Goal: Information Seeking & Learning: Learn about a topic

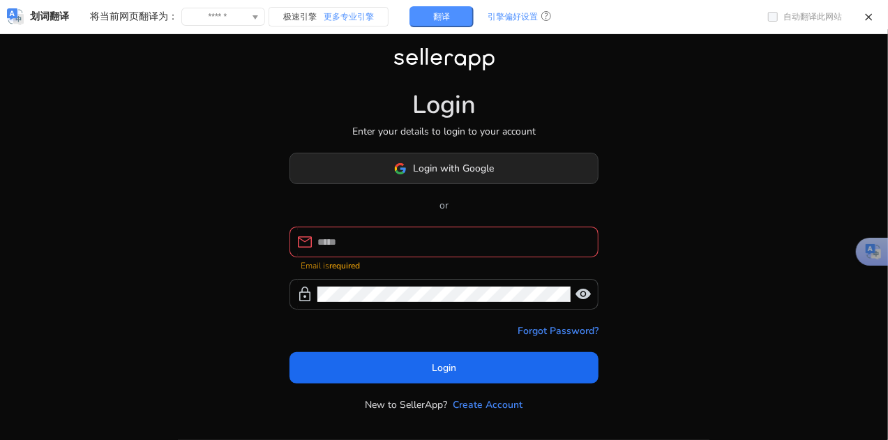
drag, startPoint x: 485, startPoint y: 179, endPoint x: 525, endPoint y: 202, distance: 46.6
click at [485, 176] on span "Login with Google" at bounding box center [454, 168] width 81 height 15
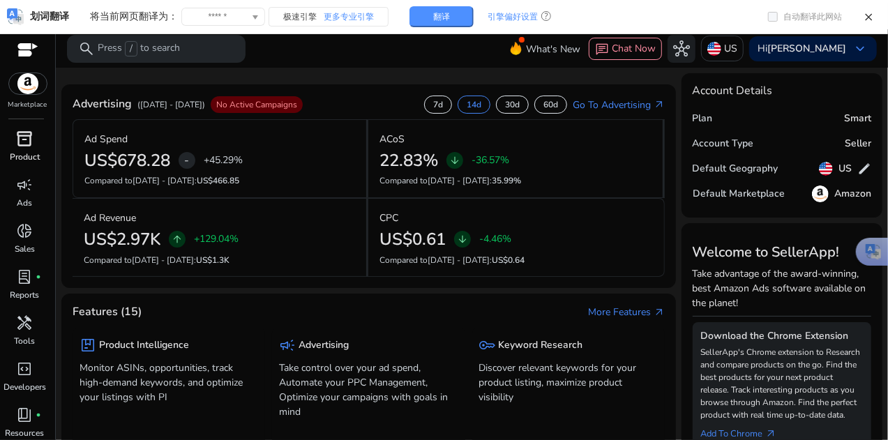
click at [29, 154] on p "Product" at bounding box center [25, 157] width 30 height 13
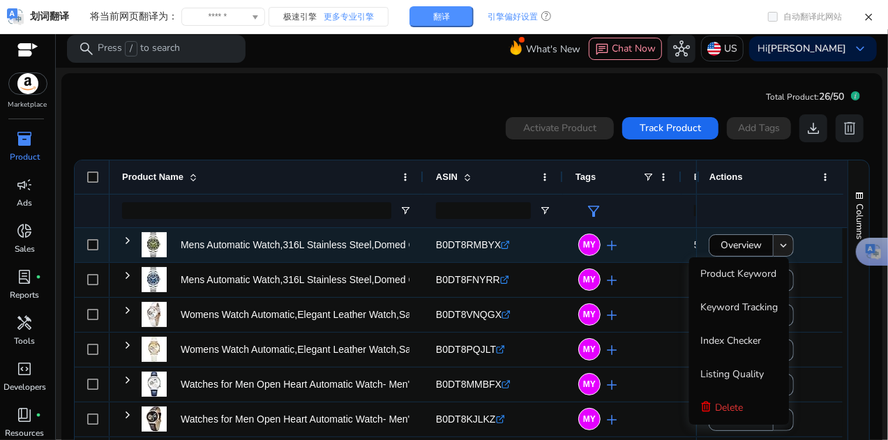
click at [780, 245] on mat-icon "keyboard_arrow_down" at bounding box center [783, 245] width 13 height 13
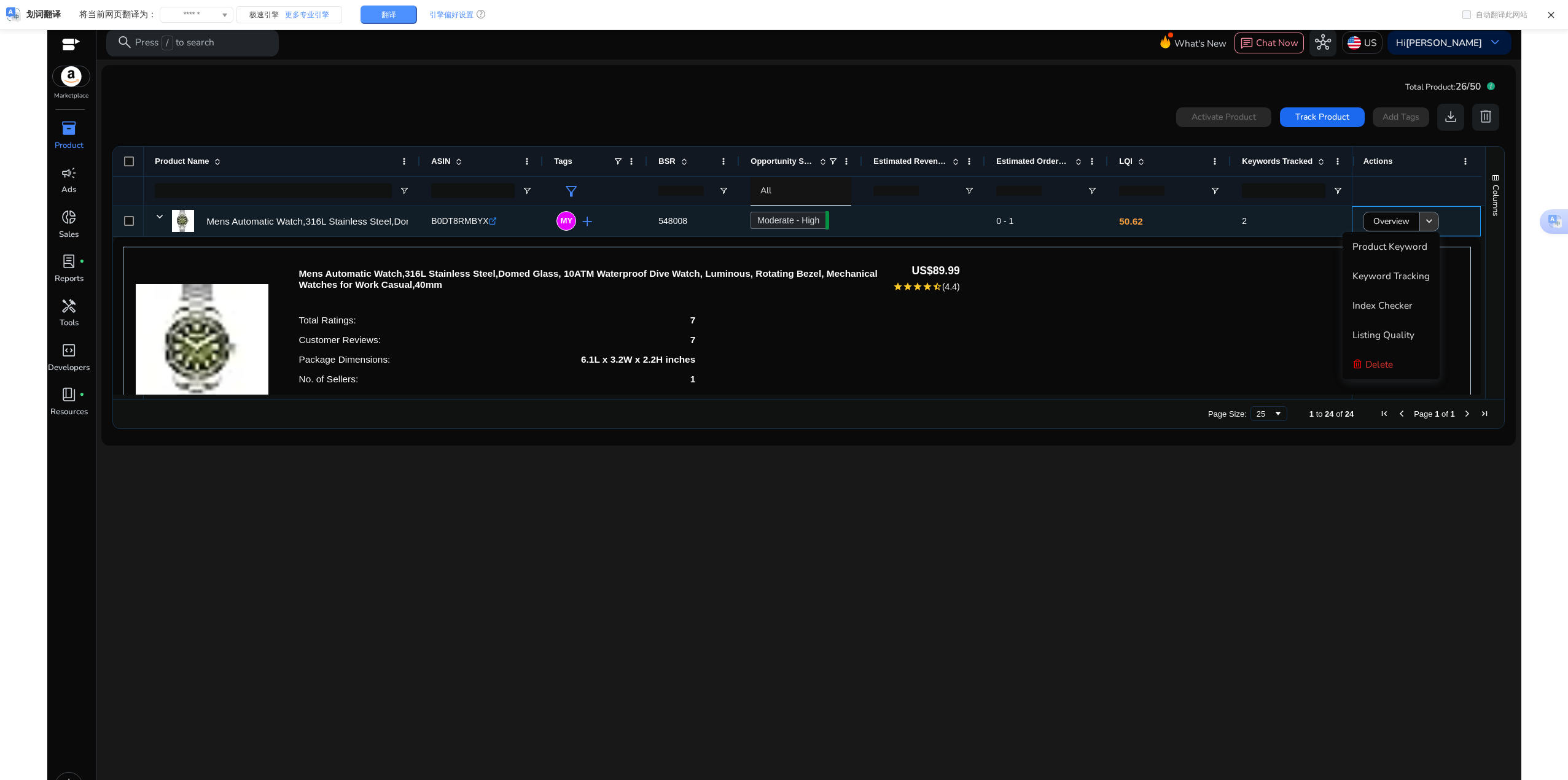
click at [786, 223] on button "keyboard_arrow_down" at bounding box center [1429, 222] width 19 height 19
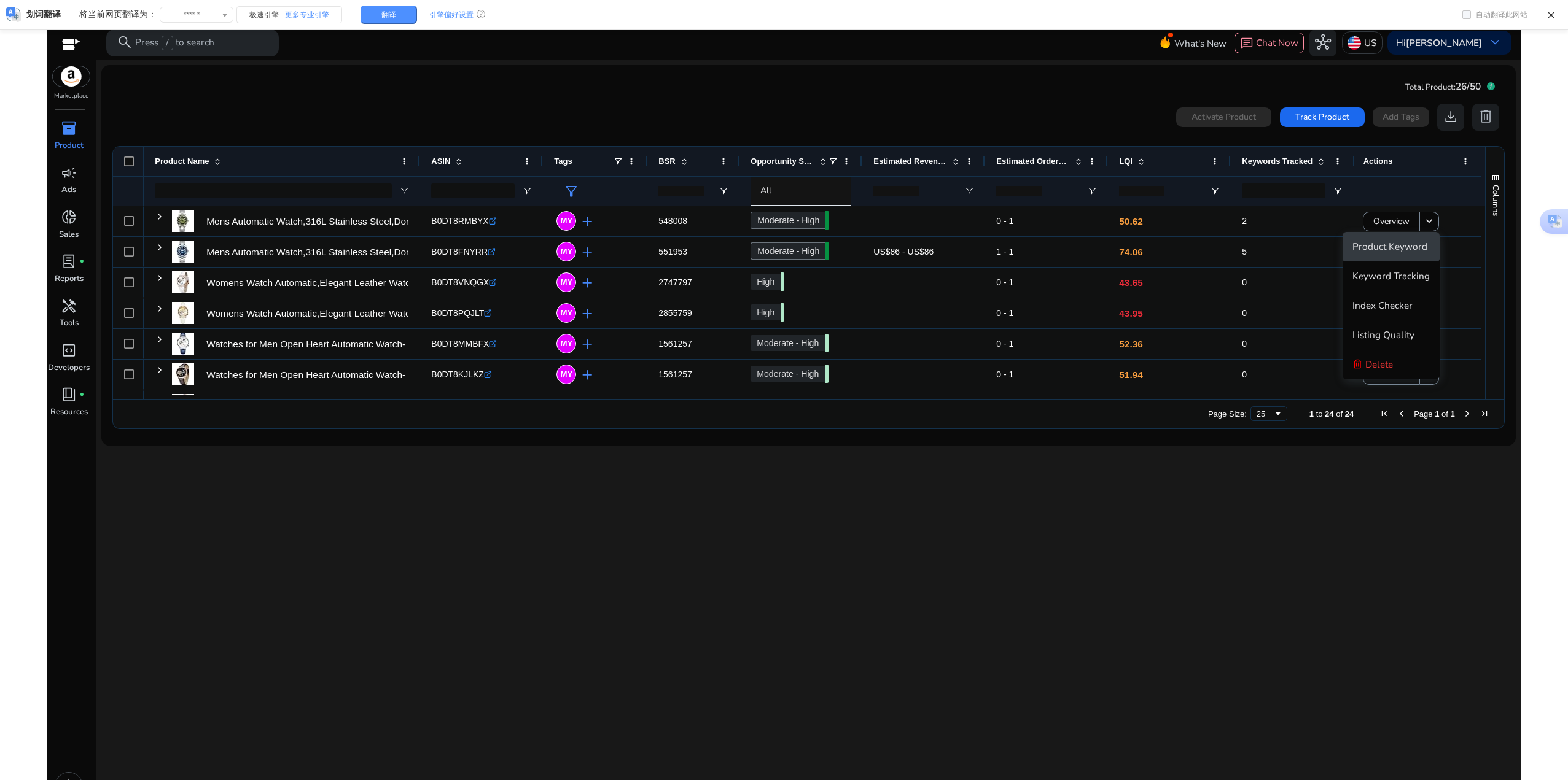
click at [786, 245] on span "Product Keyword" at bounding box center [1389, 246] width 75 height 13
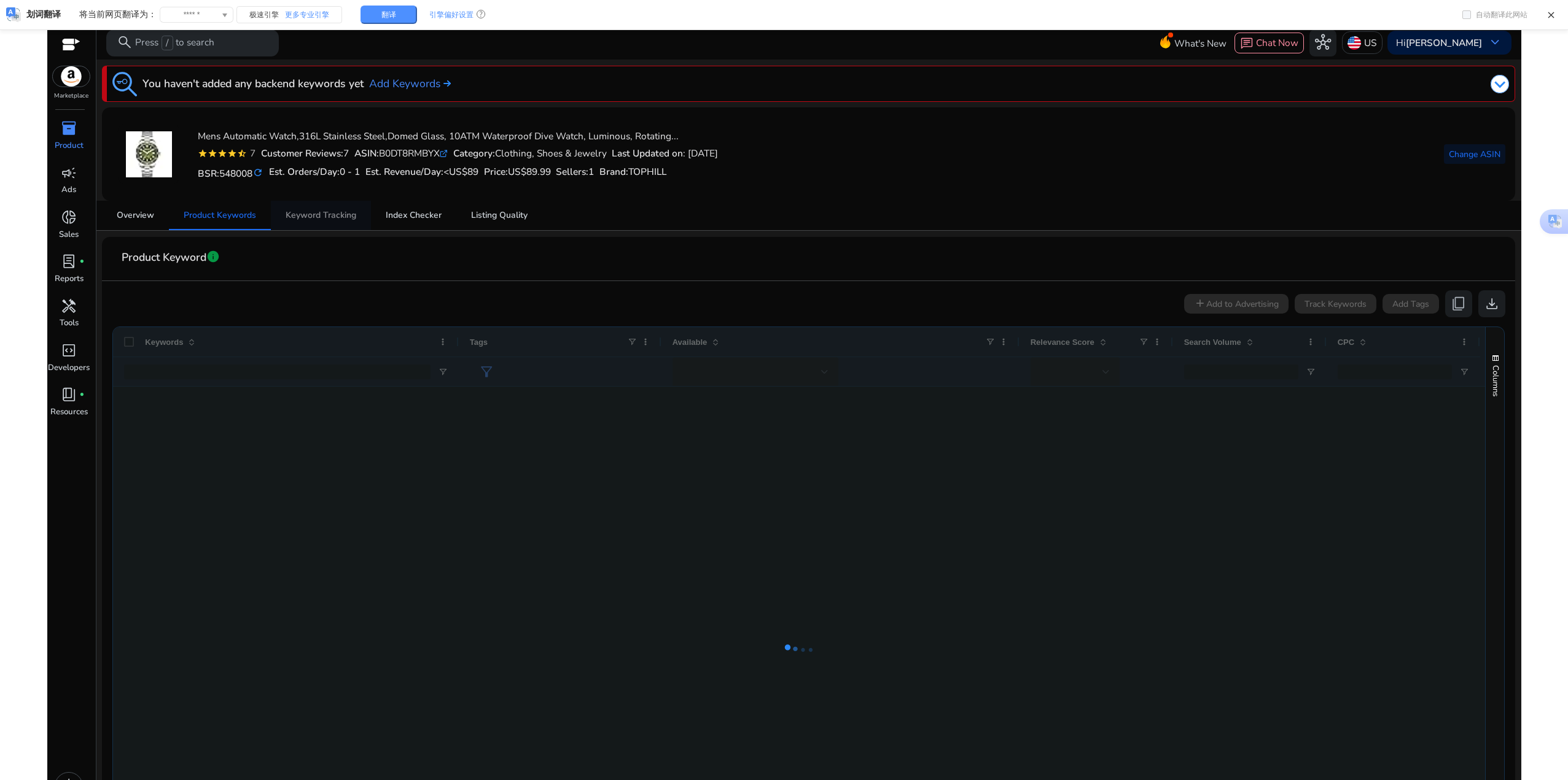
click at [329, 217] on span "Keyword Tracking" at bounding box center [320, 215] width 70 height 9
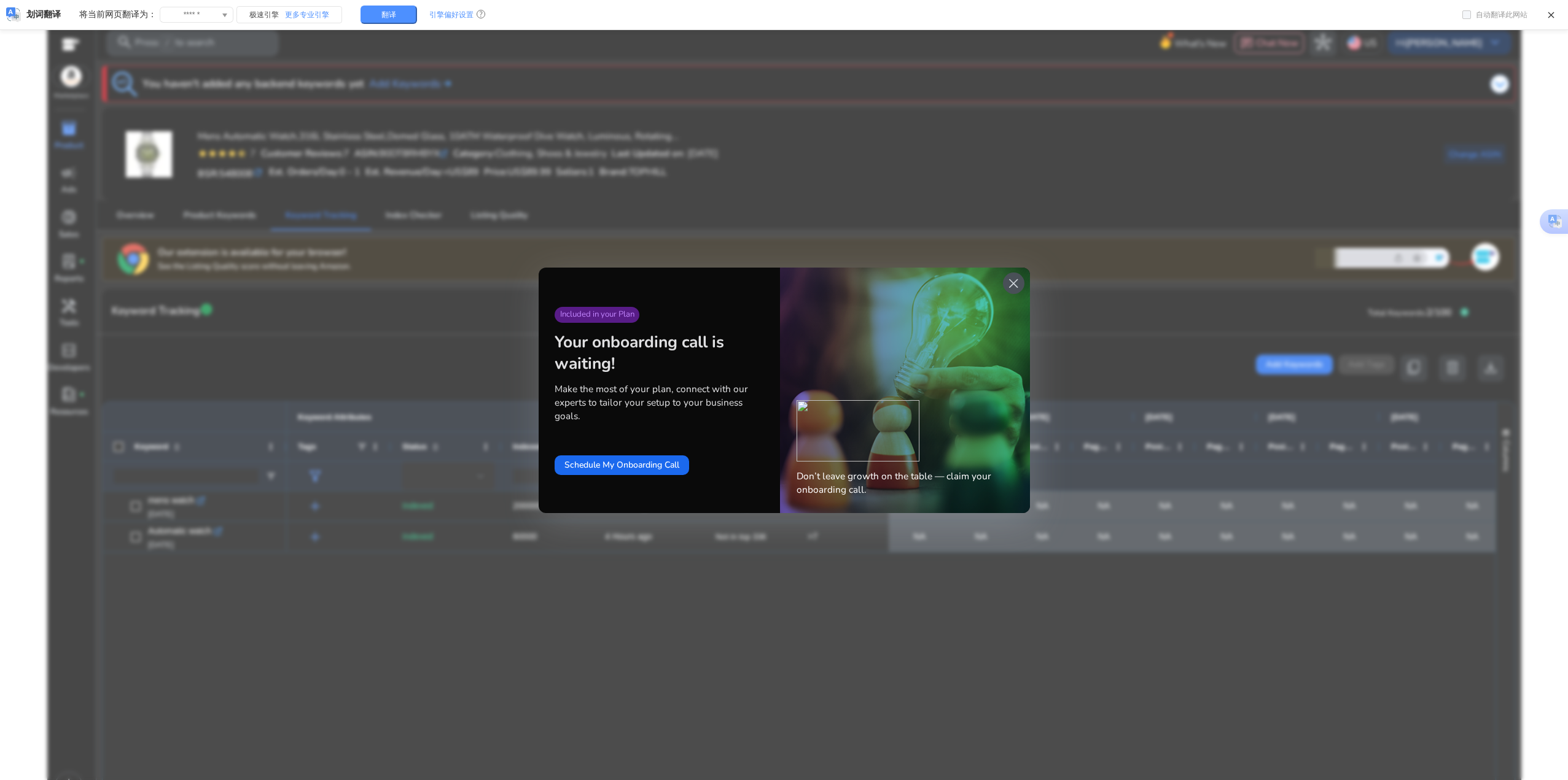
click at [1013, 283] on span "close" at bounding box center [1013, 283] width 16 height 16
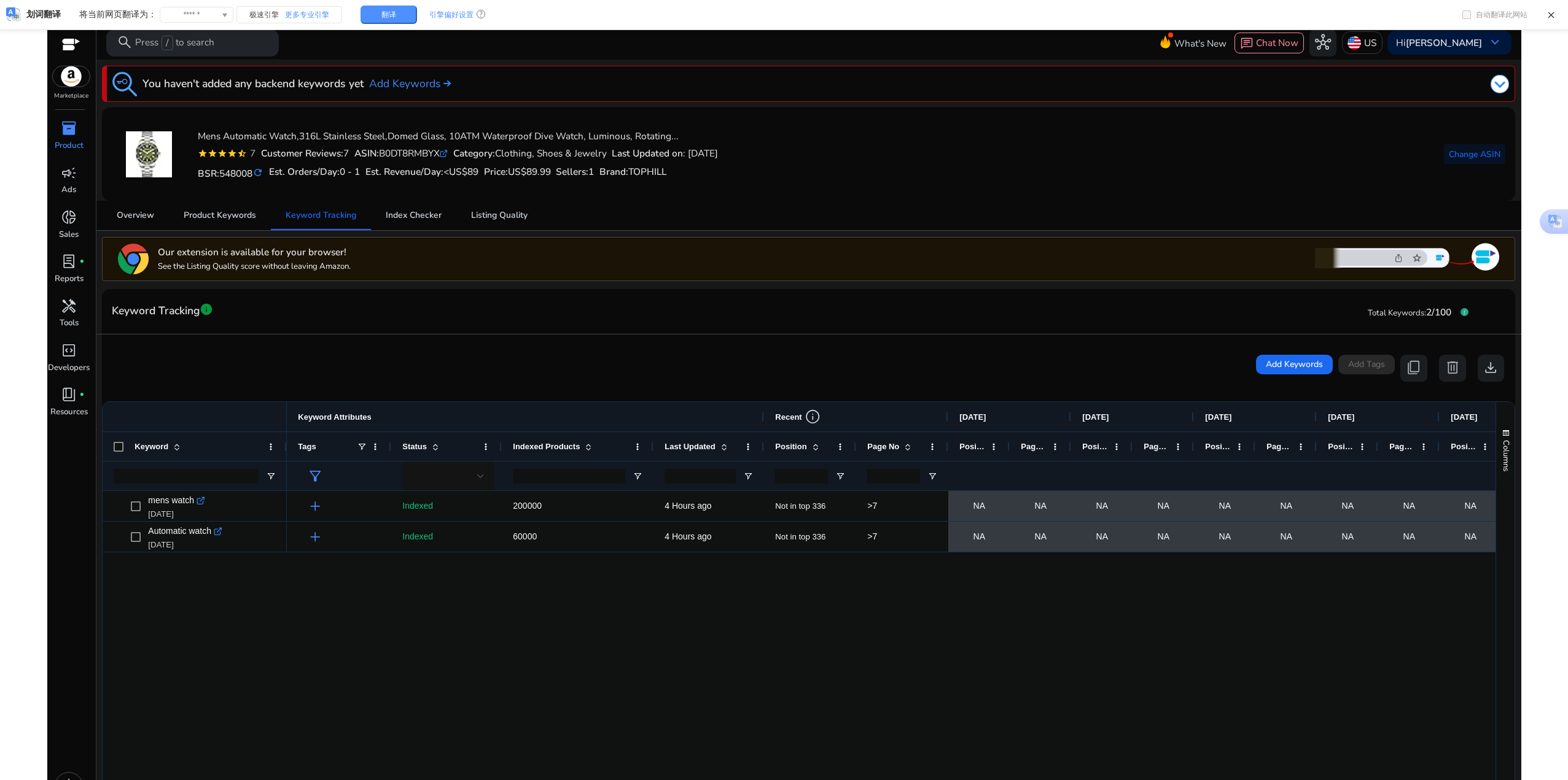
drag, startPoint x: 592, startPoint y: 441, endPoint x: 651, endPoint y: 441, distance: 59.0
click at [651, 441] on div at bounding box center [653, 446] width 5 height 29
click at [812, 417] on span "info" at bounding box center [812, 417] width 16 height 16
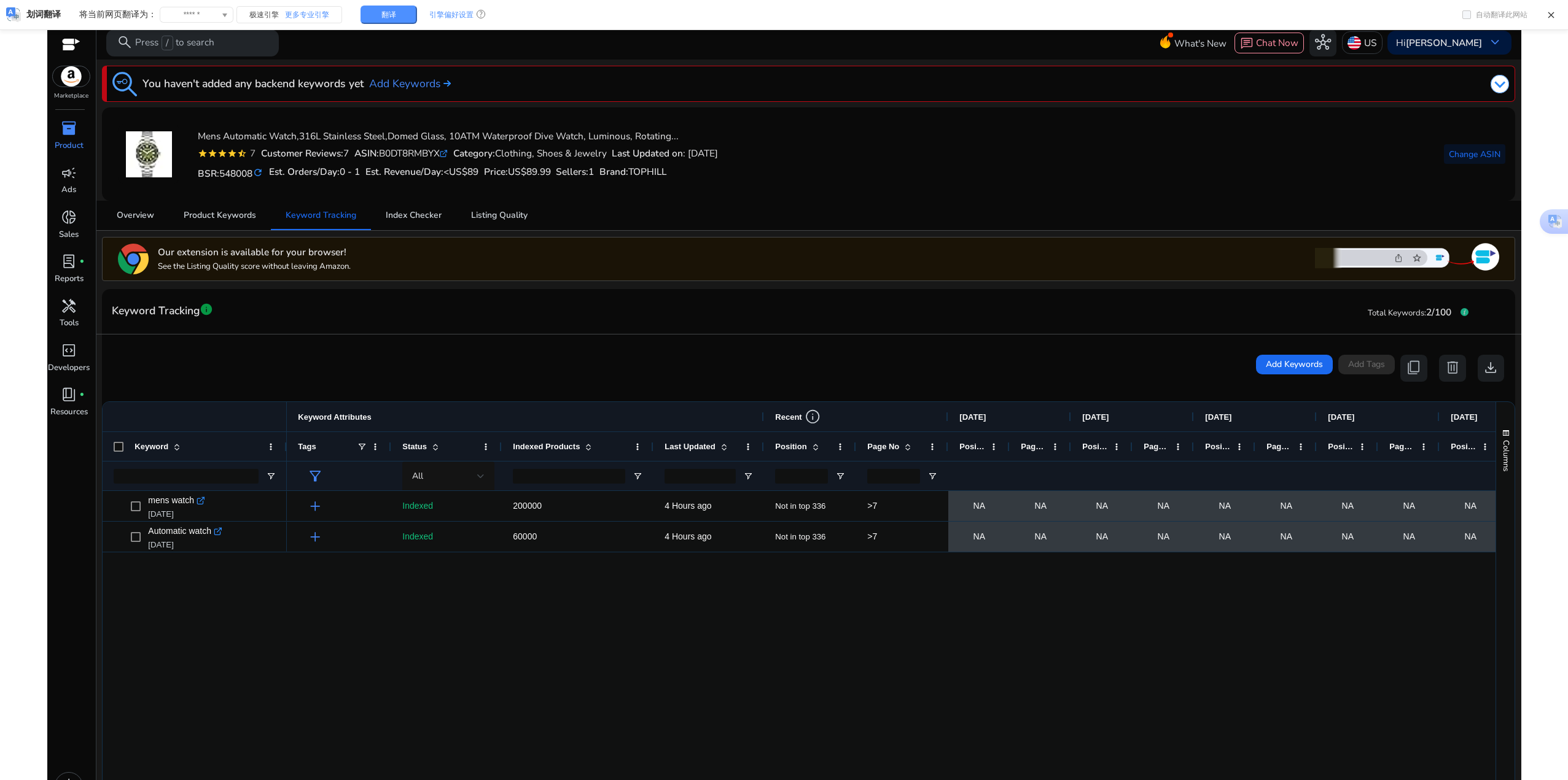
click at [814, 413] on span "info" at bounding box center [812, 417] width 16 height 16
click at [206, 311] on span "info" at bounding box center [206, 309] width 13 height 13
click at [209, 311] on span "info" at bounding box center [206, 309] width 13 height 13
click at [447, 289] on link "Learn More arrow_forward" at bounding box center [465, 288] width 62 height 14
click at [129, 218] on span "Overview" at bounding box center [136, 215] width 38 height 9
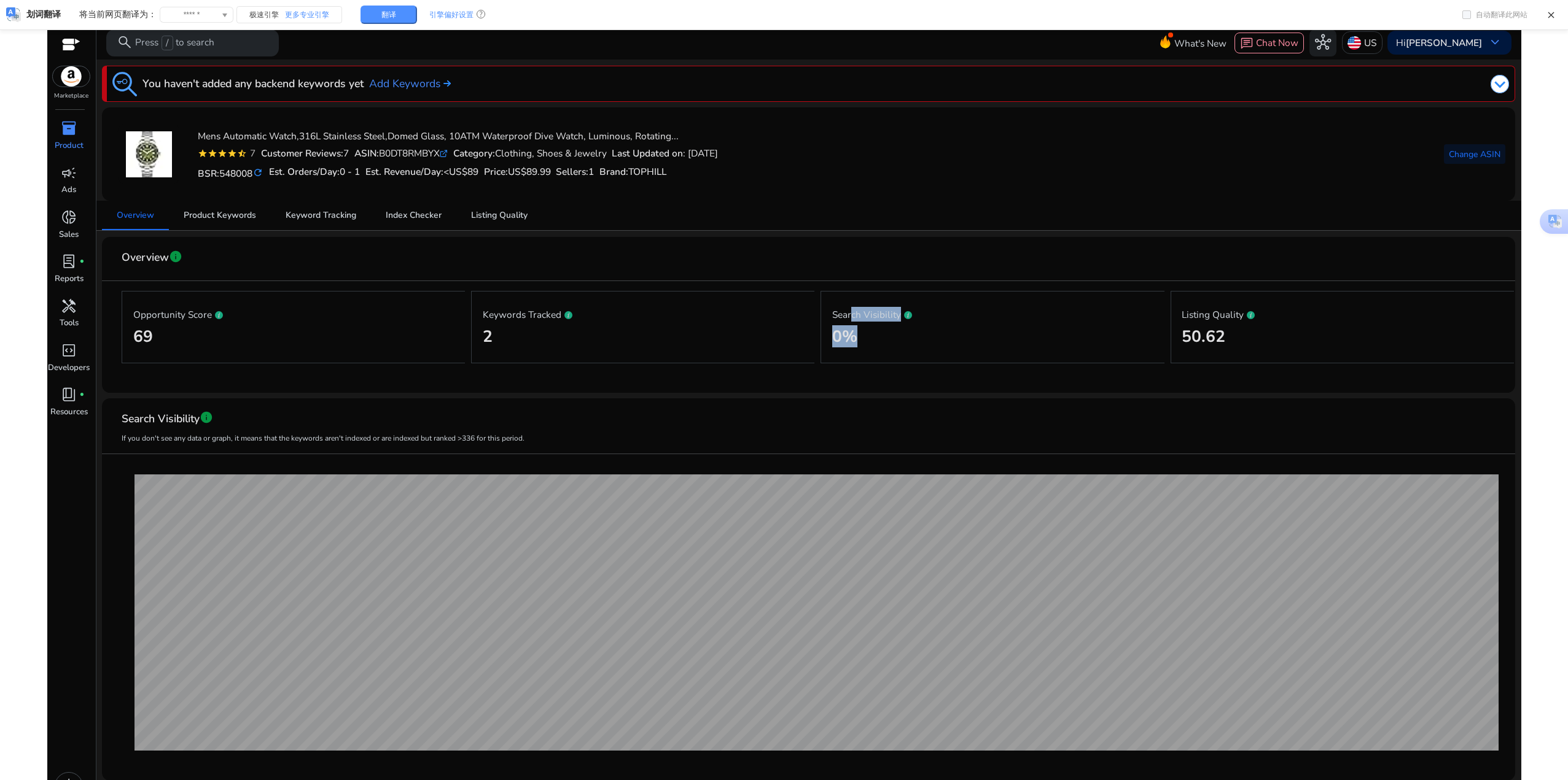
drag, startPoint x: 846, startPoint y: 317, endPoint x: 898, endPoint y: 322, distance: 52.2
click at [898, 322] on div "Search Visibility 0%" at bounding box center [993, 327] width 321 height 50
click at [886, 346] on div "Search Visibility 0%" at bounding box center [993, 327] width 321 height 50
click at [888, 354] on div "Search Visibility 0%" at bounding box center [992, 327] width 343 height 72
click at [56, 129] on div "inventory_2" at bounding box center [69, 128] width 38 height 21
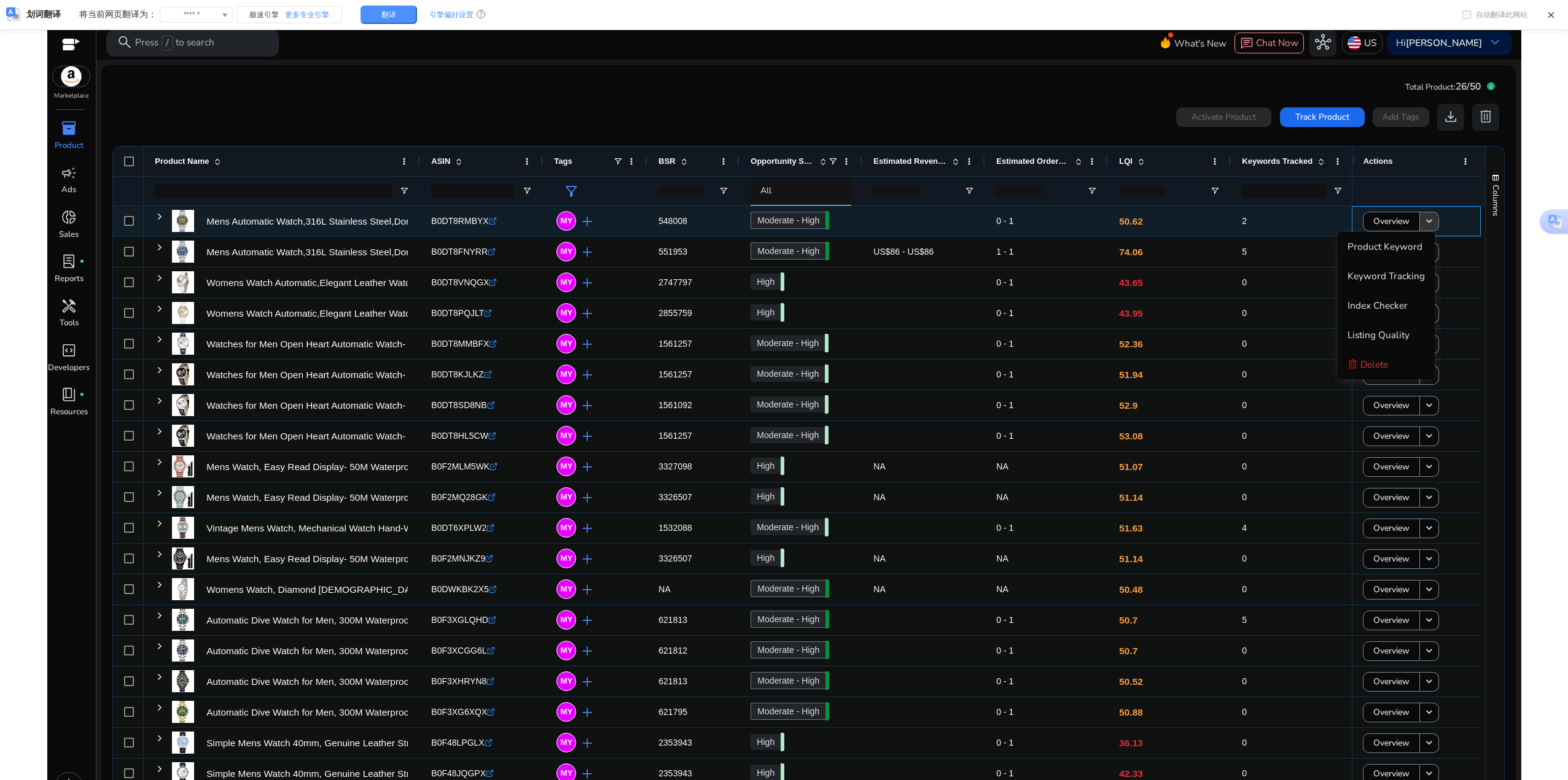
click at [1425, 222] on mat-icon "keyboard_arrow_down" at bounding box center [1429, 222] width 12 height 12
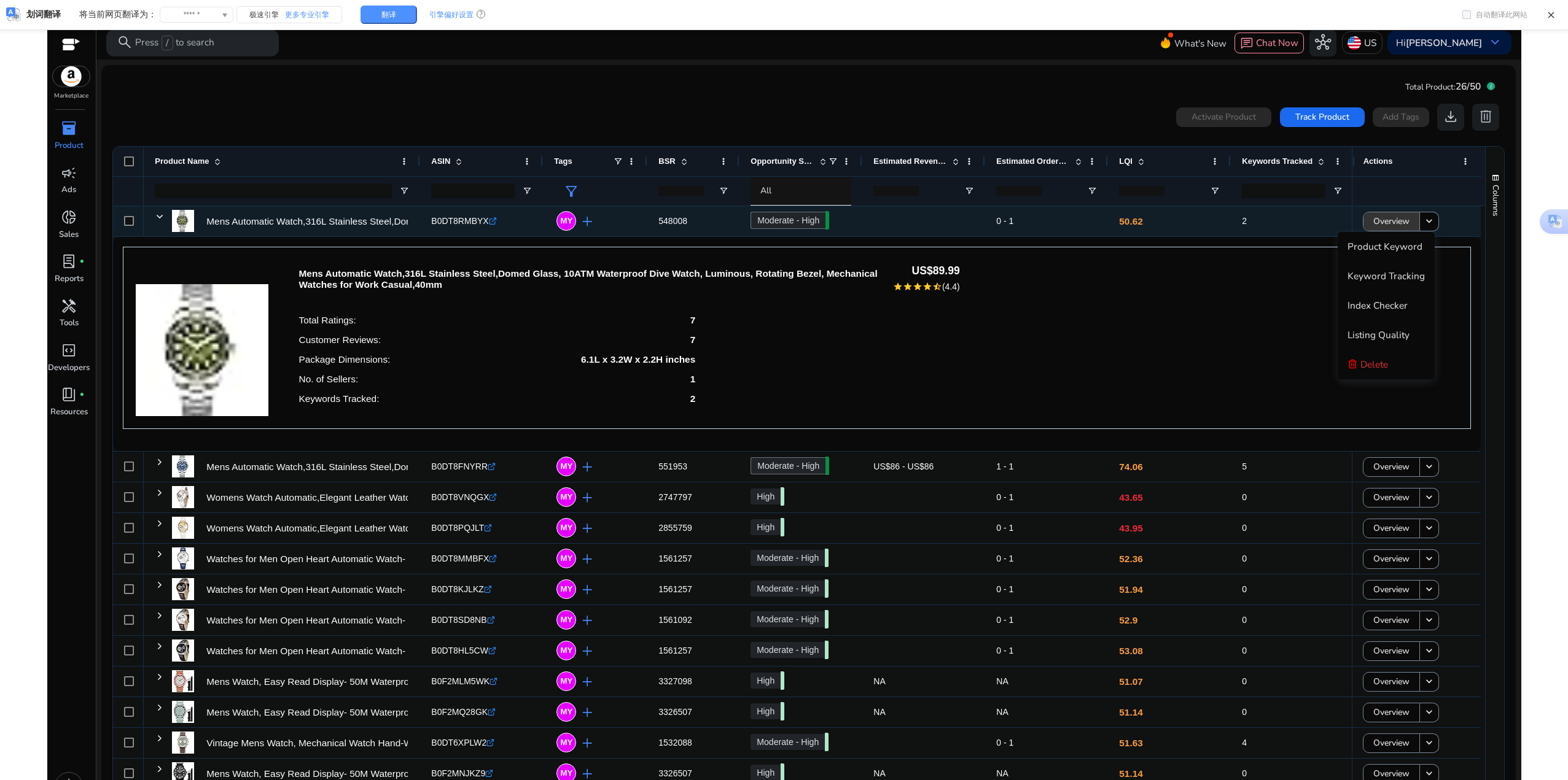
click at [1394, 220] on span "Overview" at bounding box center [1390, 221] width 36 height 26
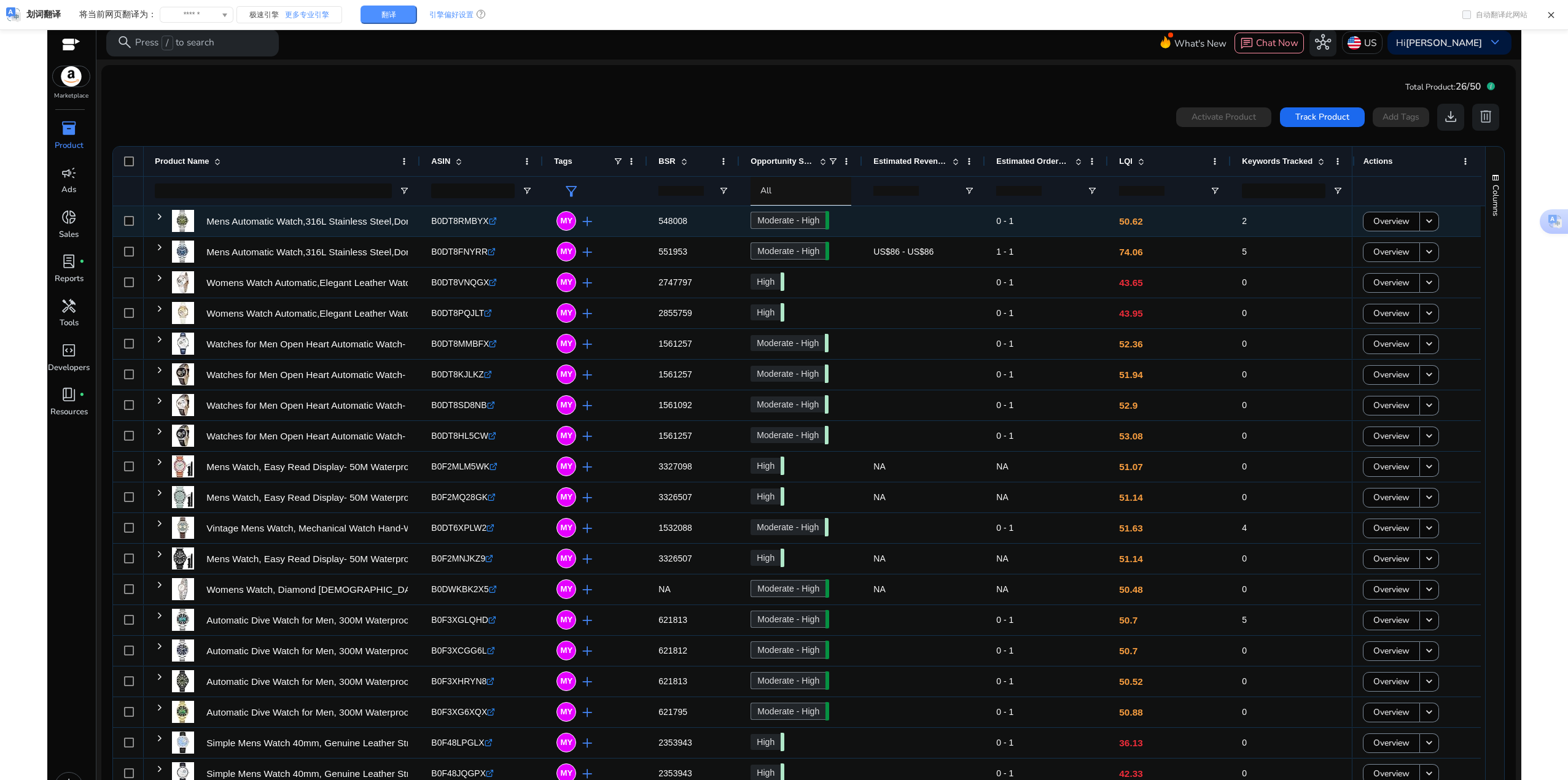
click at [159, 216] on span at bounding box center [159, 216] width 10 height 10
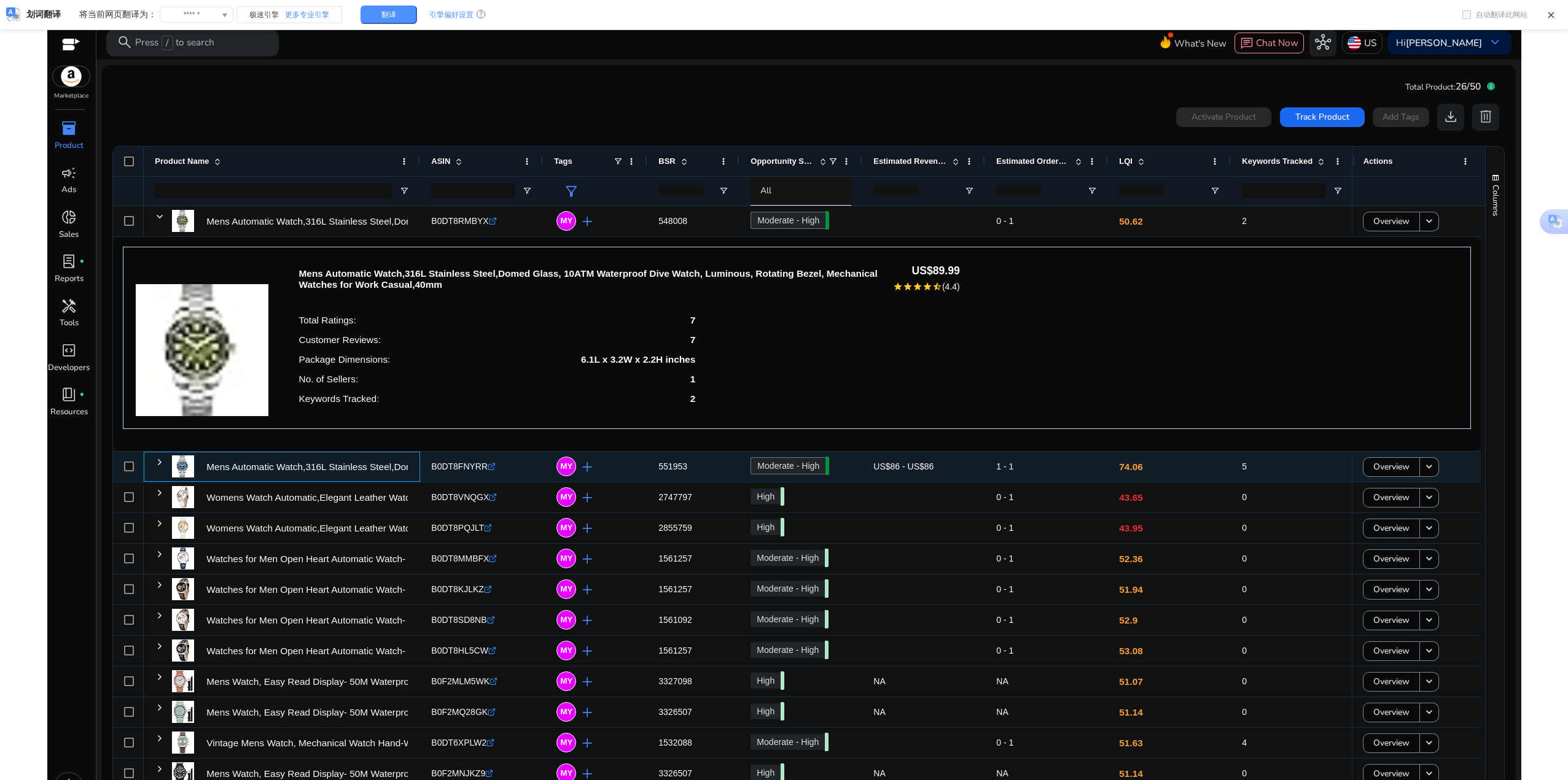
click at [159, 461] on span at bounding box center [159, 462] width 10 height 10
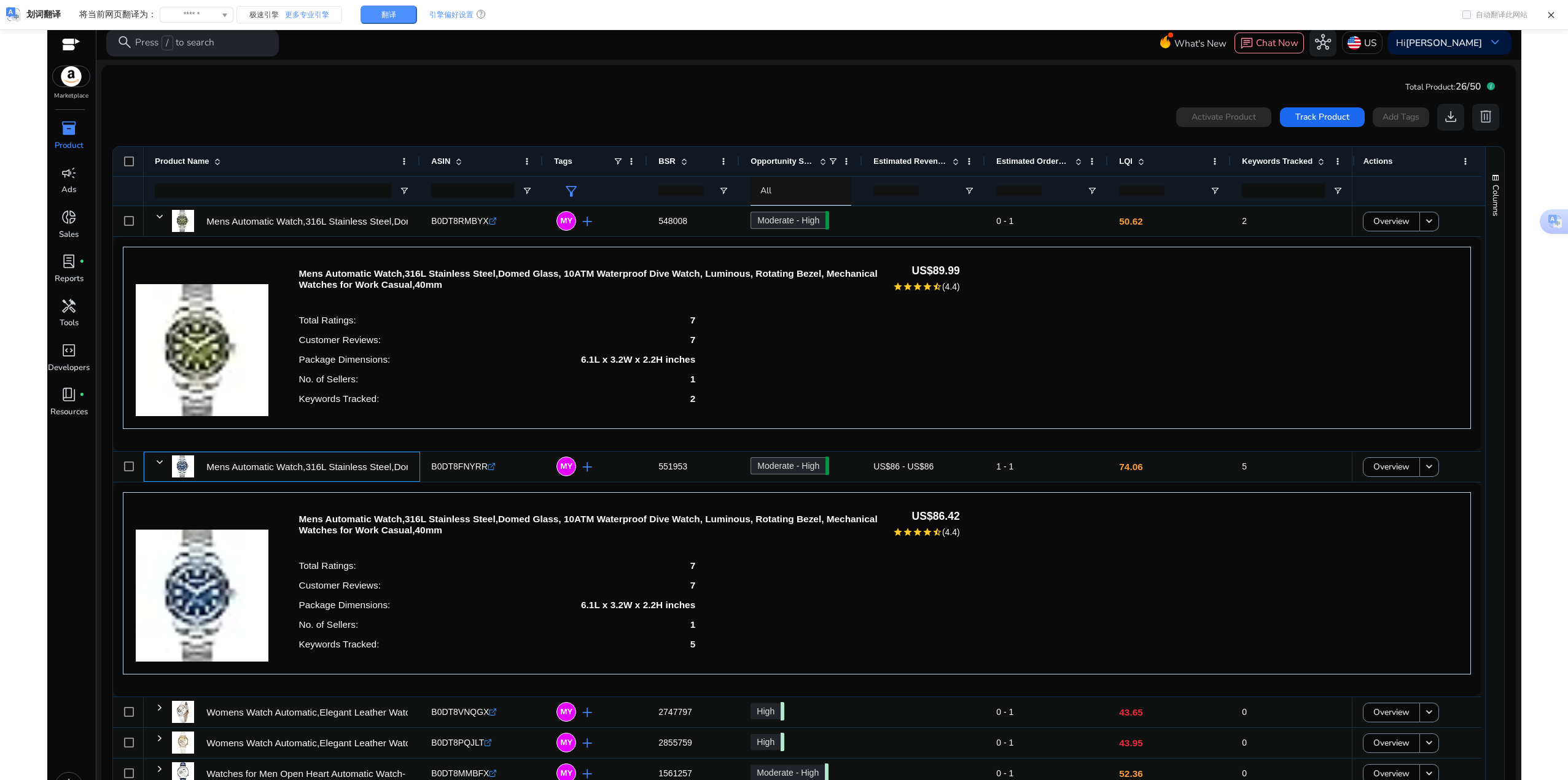
scroll to position [184, 0]
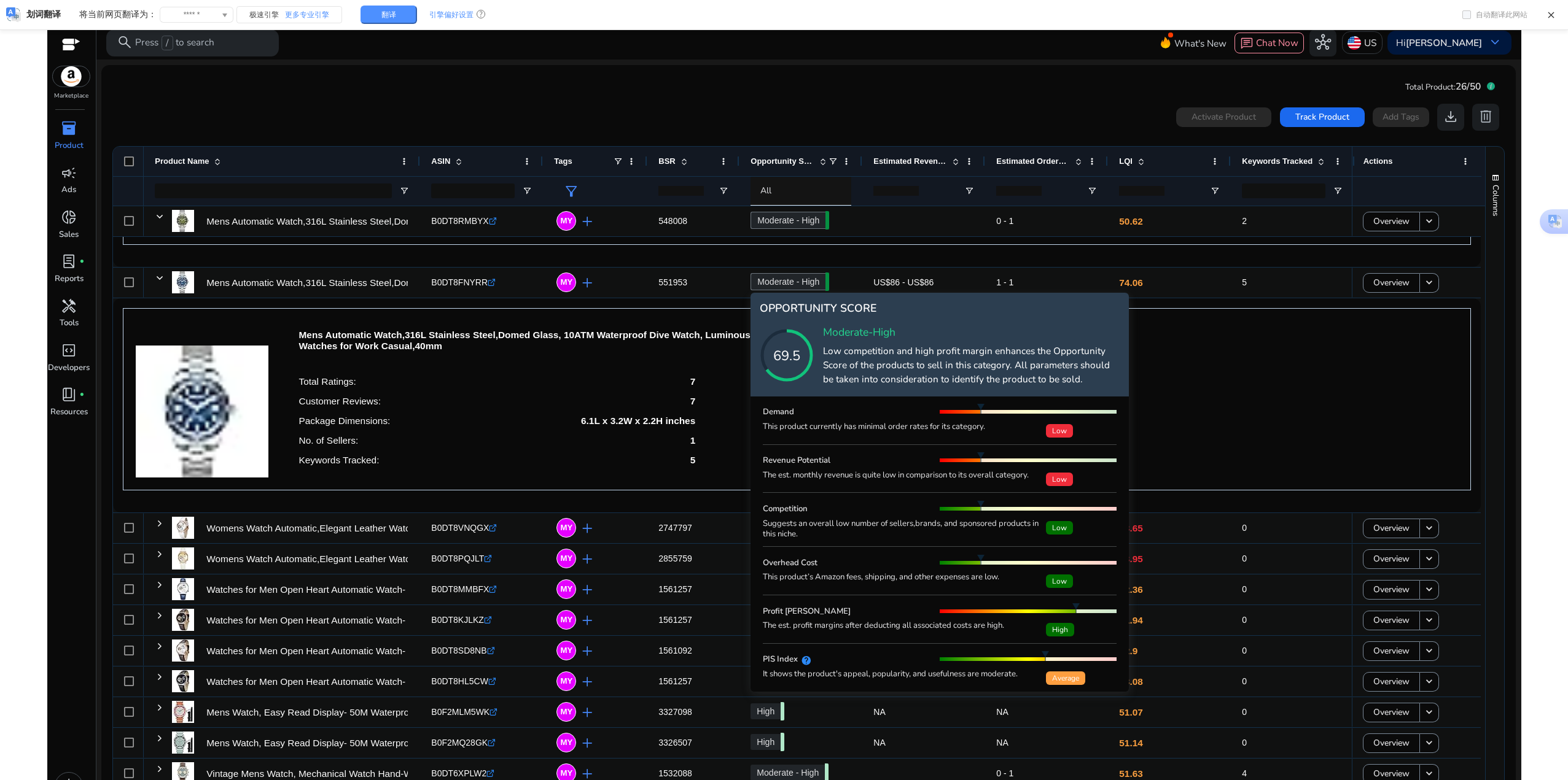
scroll to position [26, 0]
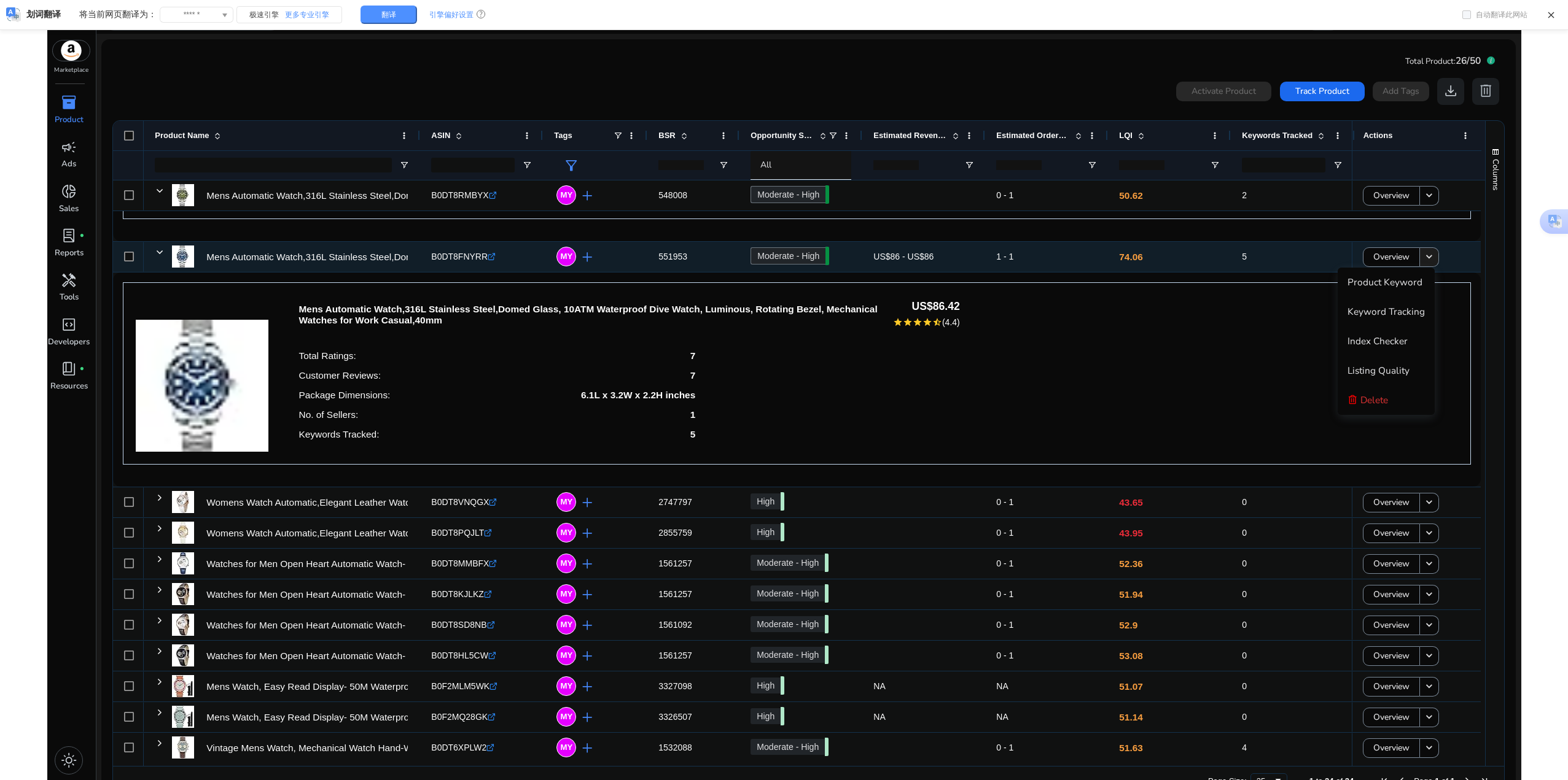
click at [1430, 260] on mat-icon "keyboard_arrow_down" at bounding box center [1429, 257] width 12 height 12
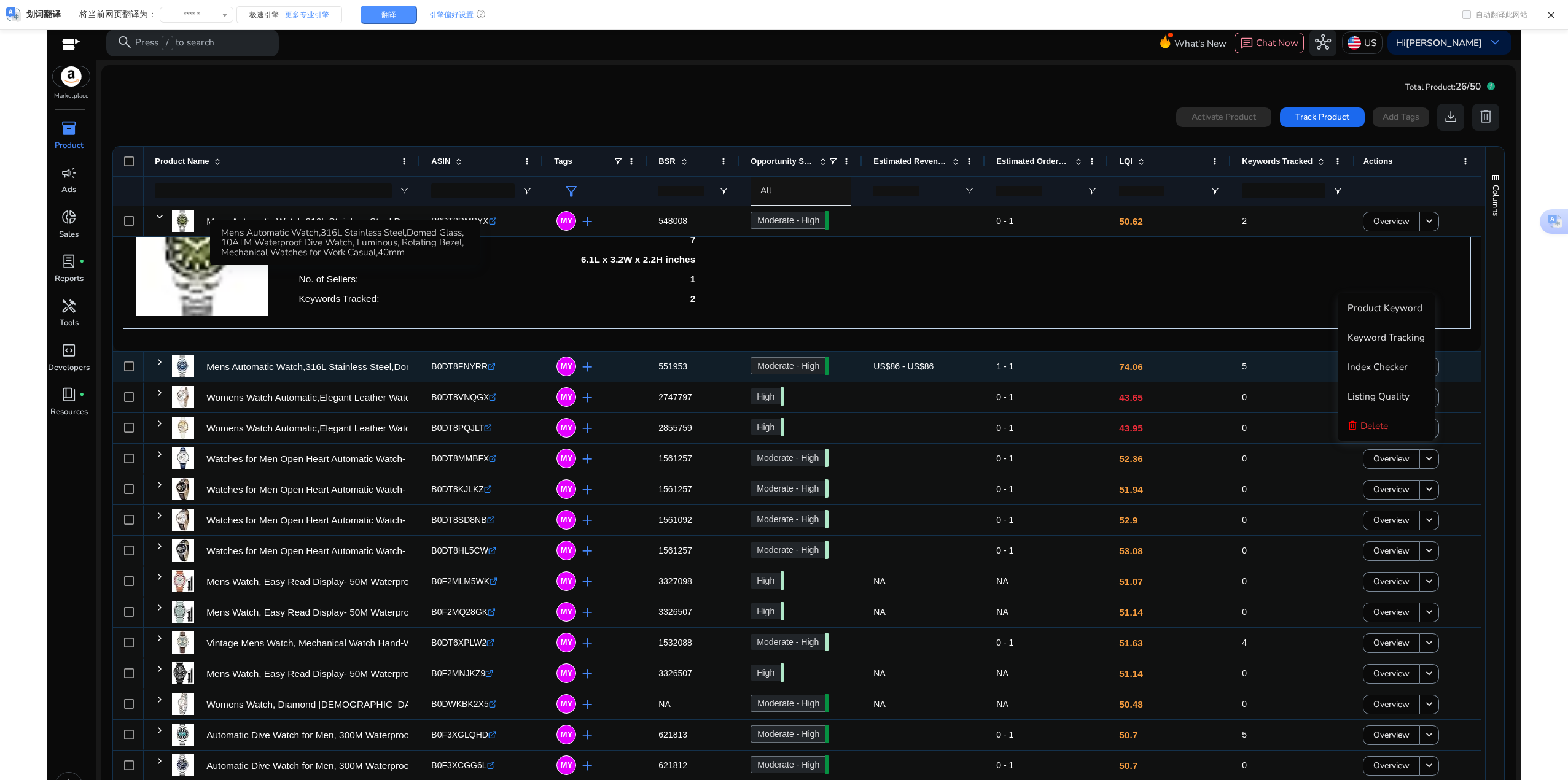
scroll to position [0, 0]
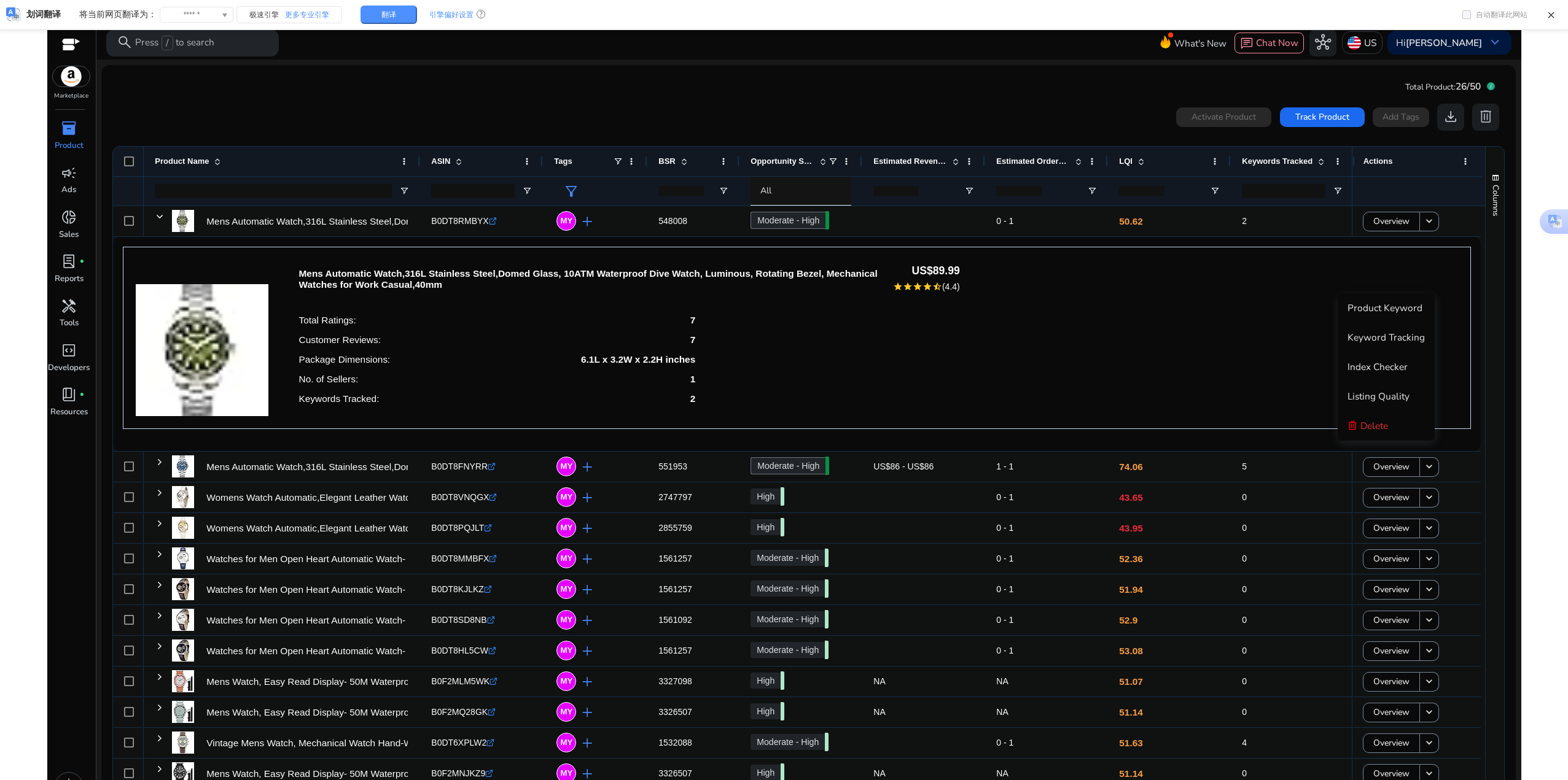
click at [1389, 314] on span "Product Keyword" at bounding box center [1384, 308] width 75 height 13
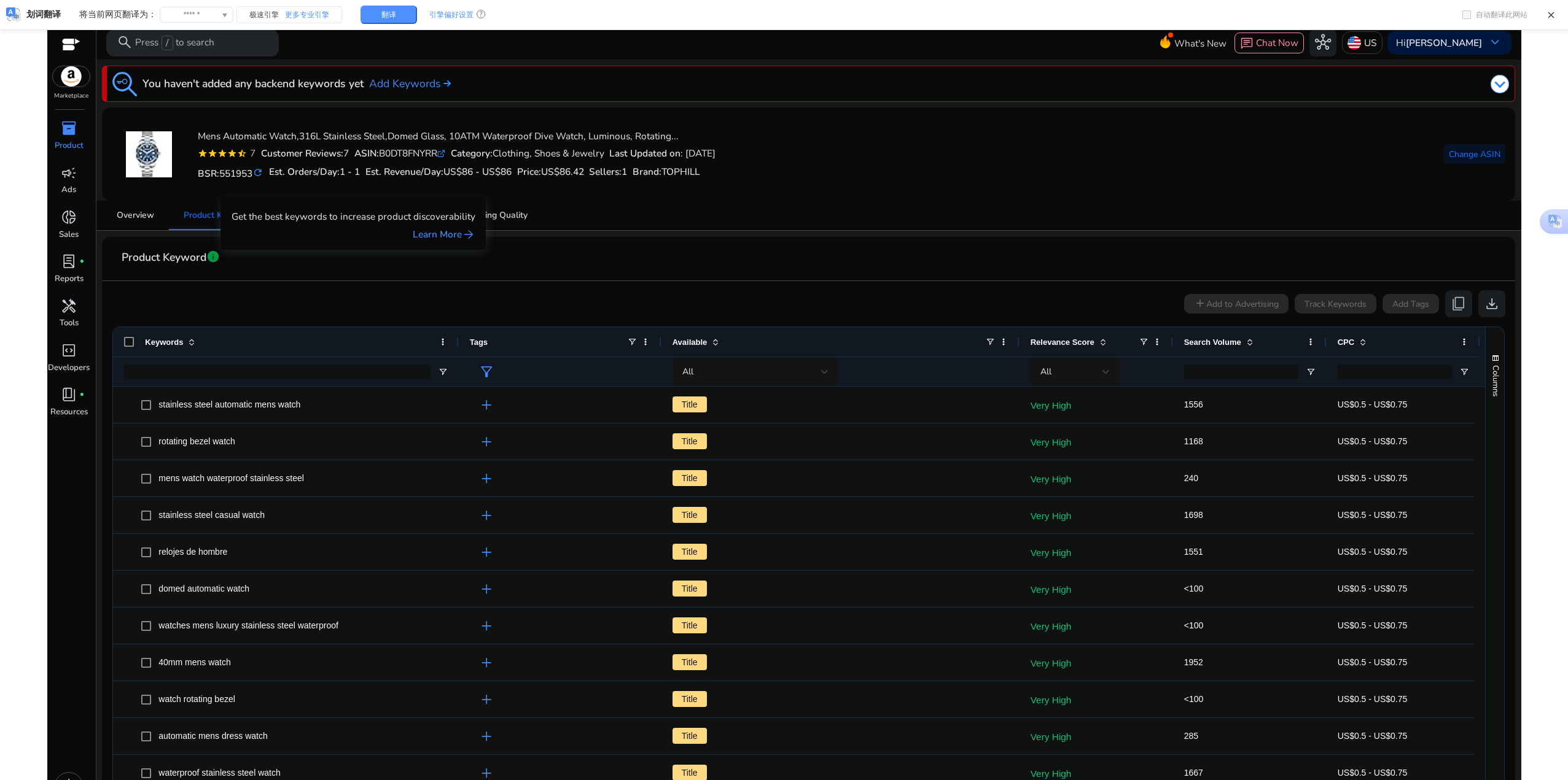
click at [353, 263] on mat-card-header "Product Keyword info" at bounding box center [808, 264] width 1393 height 34
click at [340, 212] on span "Keyword Tracking" at bounding box center [320, 215] width 70 height 9
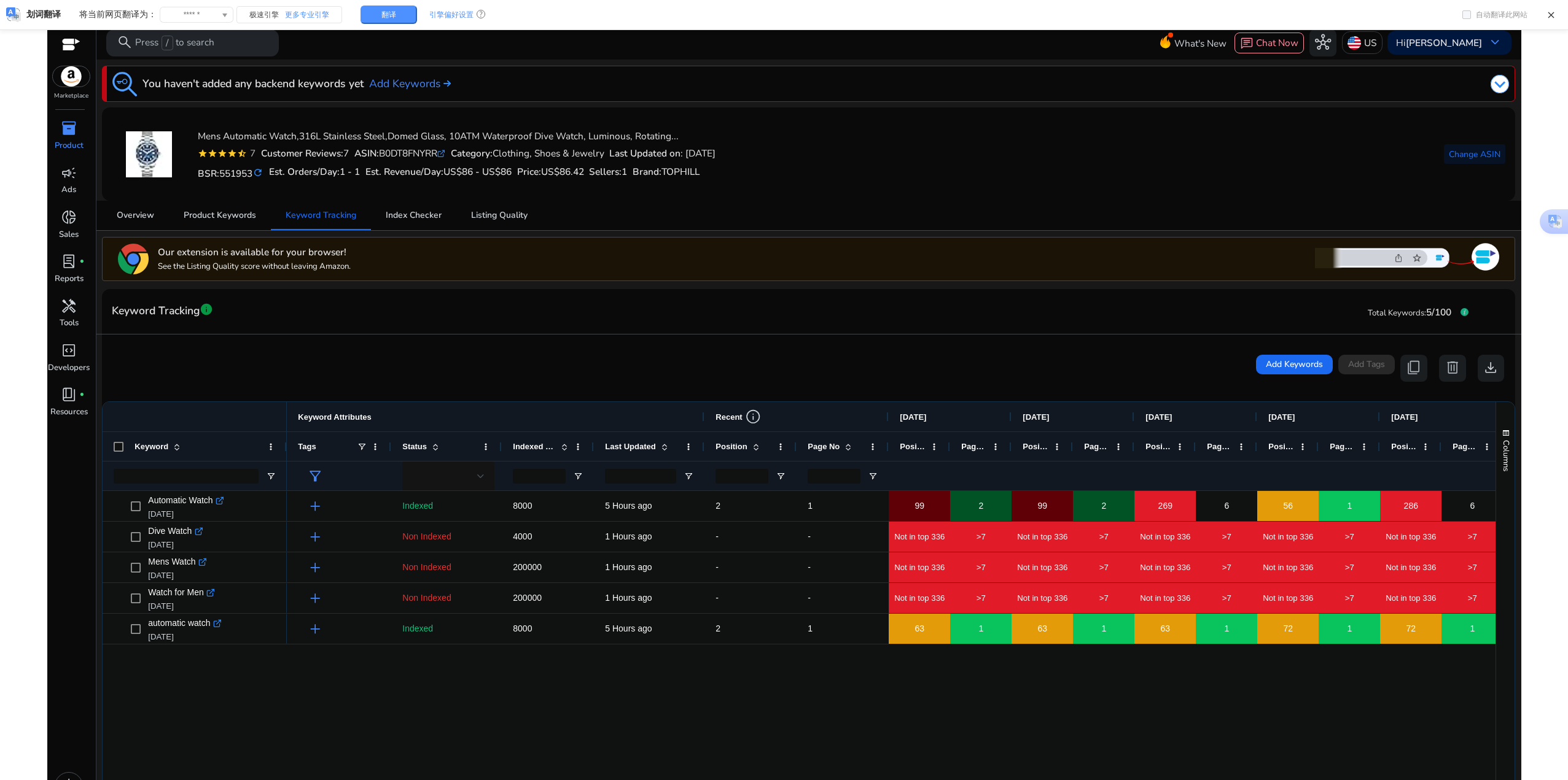
click at [70, 131] on span "inventory_2" at bounding box center [69, 128] width 16 height 16
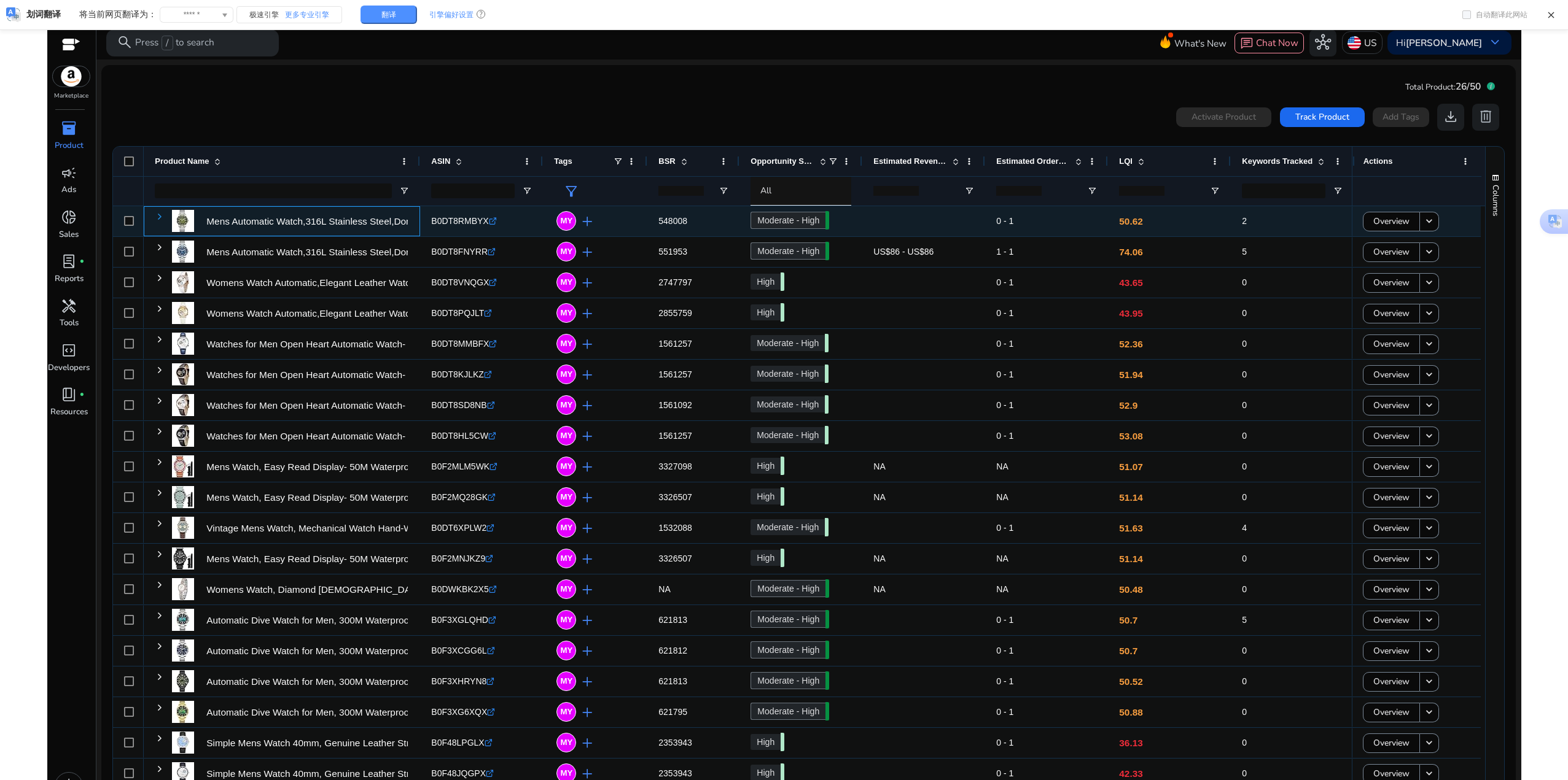
click at [159, 220] on span at bounding box center [159, 216] width 10 height 10
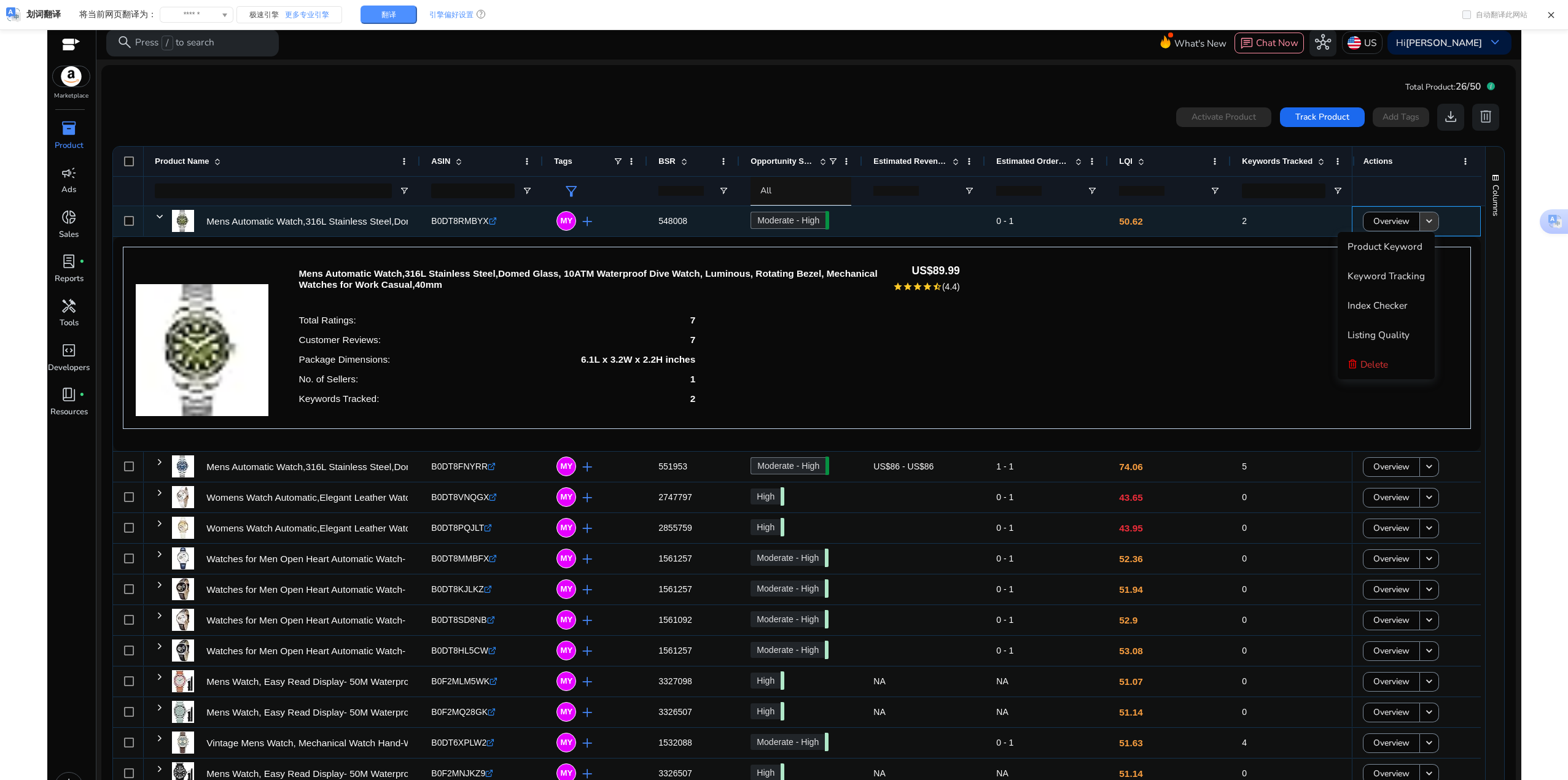
drag, startPoint x: 1422, startPoint y: 227, endPoint x: 1432, endPoint y: 227, distance: 10.0
click at [1426, 227] on mat-icon "keyboard_arrow_down" at bounding box center [1429, 222] width 12 height 12
click at [1432, 227] on span at bounding box center [1428, 221] width 18 height 29
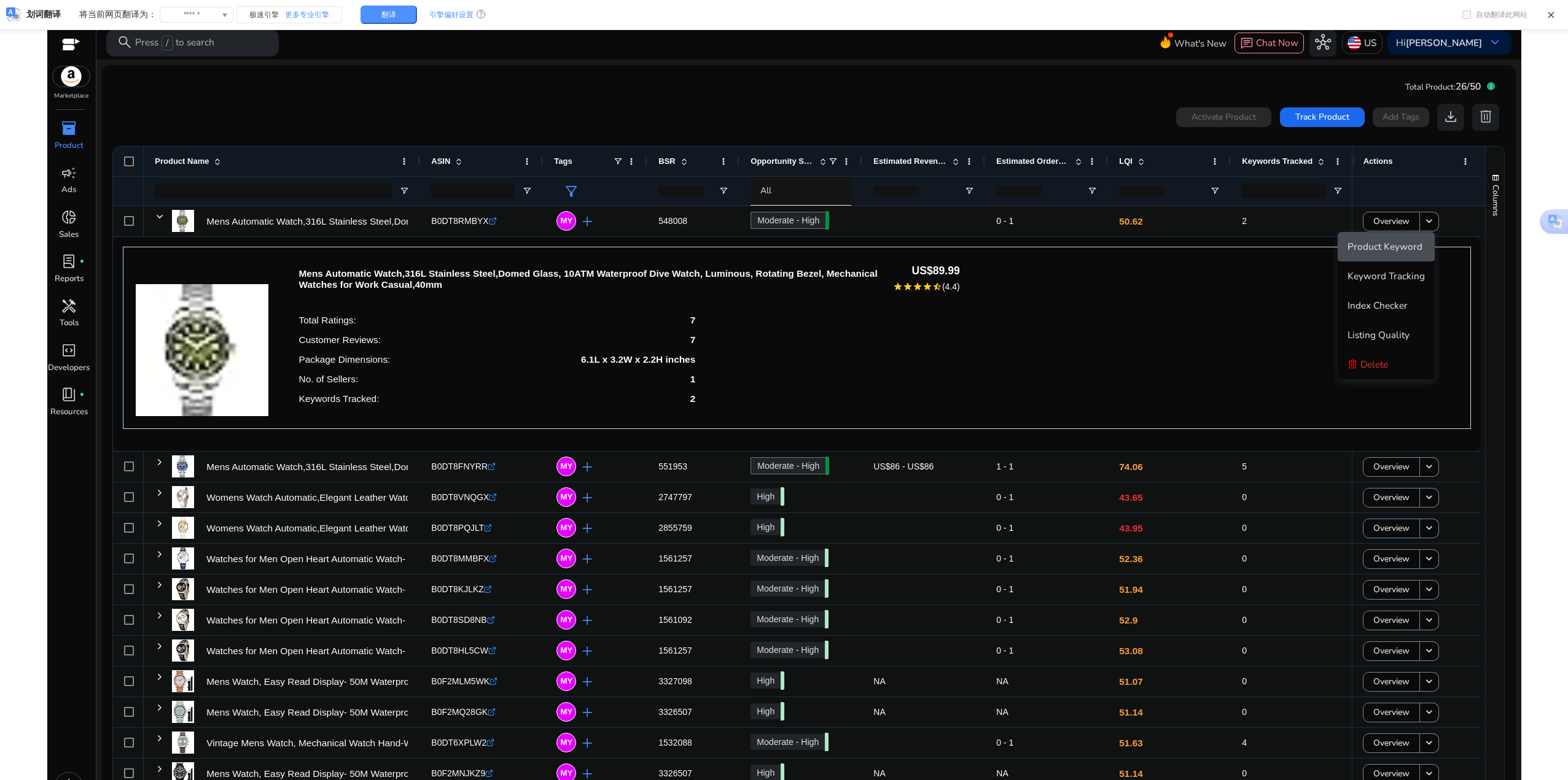
click at [1416, 249] on span "Product Keyword" at bounding box center [1384, 246] width 75 height 13
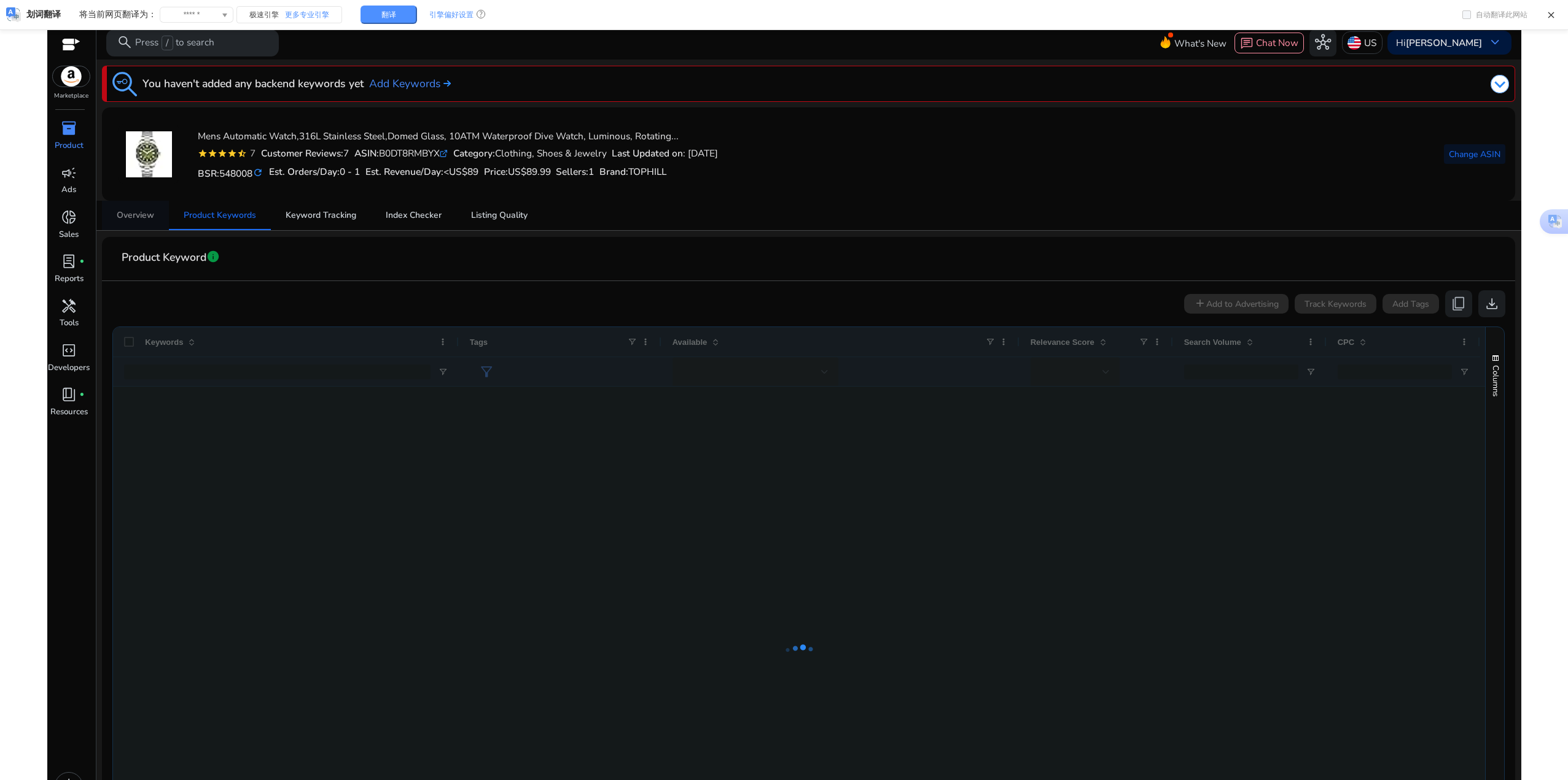
click at [131, 217] on span "Overview" at bounding box center [136, 215] width 38 height 9
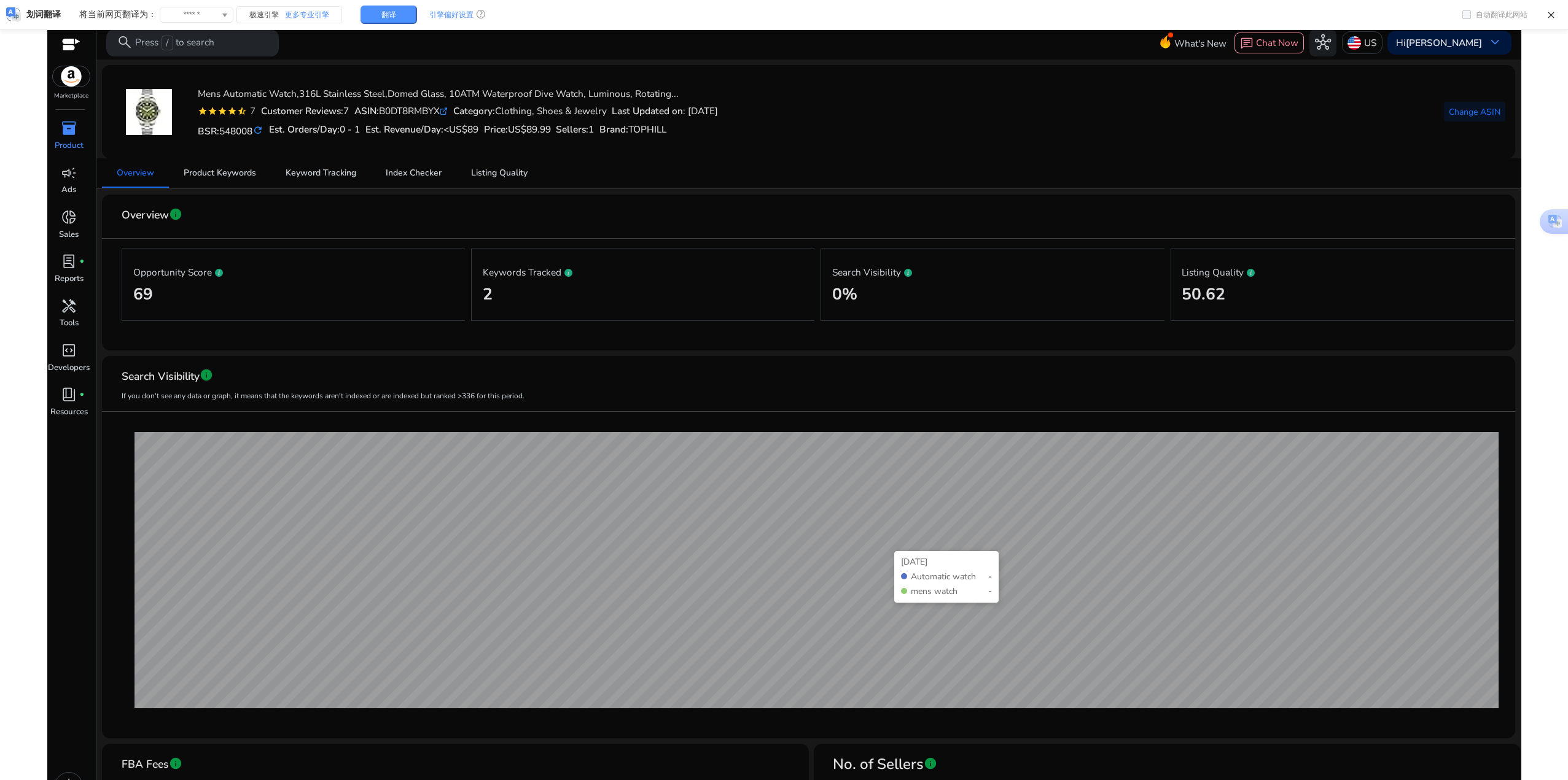
scroll to position [62, 0]
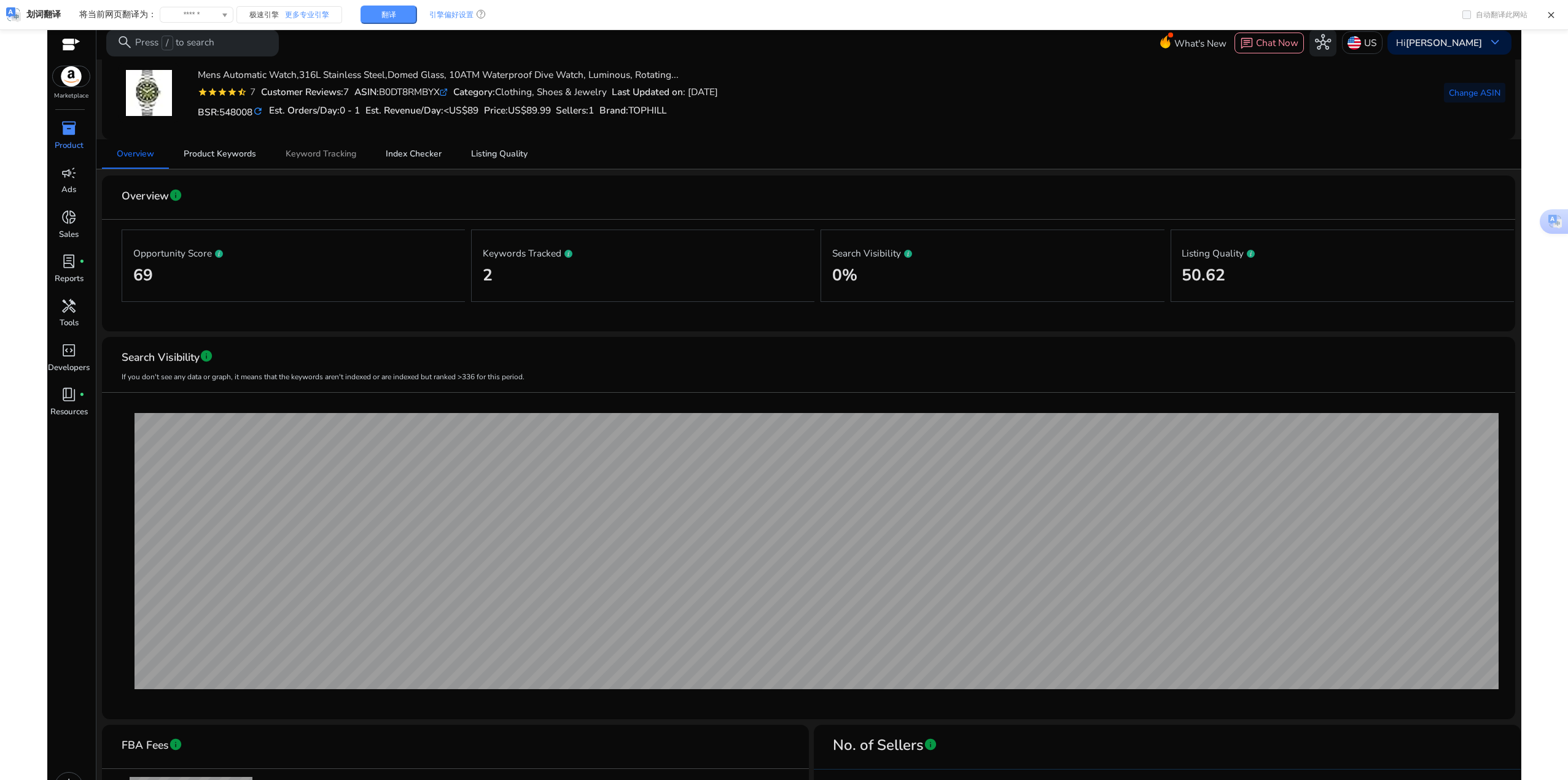
drag, startPoint x: 327, startPoint y: 151, endPoint x: 335, endPoint y: 157, distance: 10.0
click at [327, 151] on span "Keyword Tracking" at bounding box center [320, 154] width 70 height 9
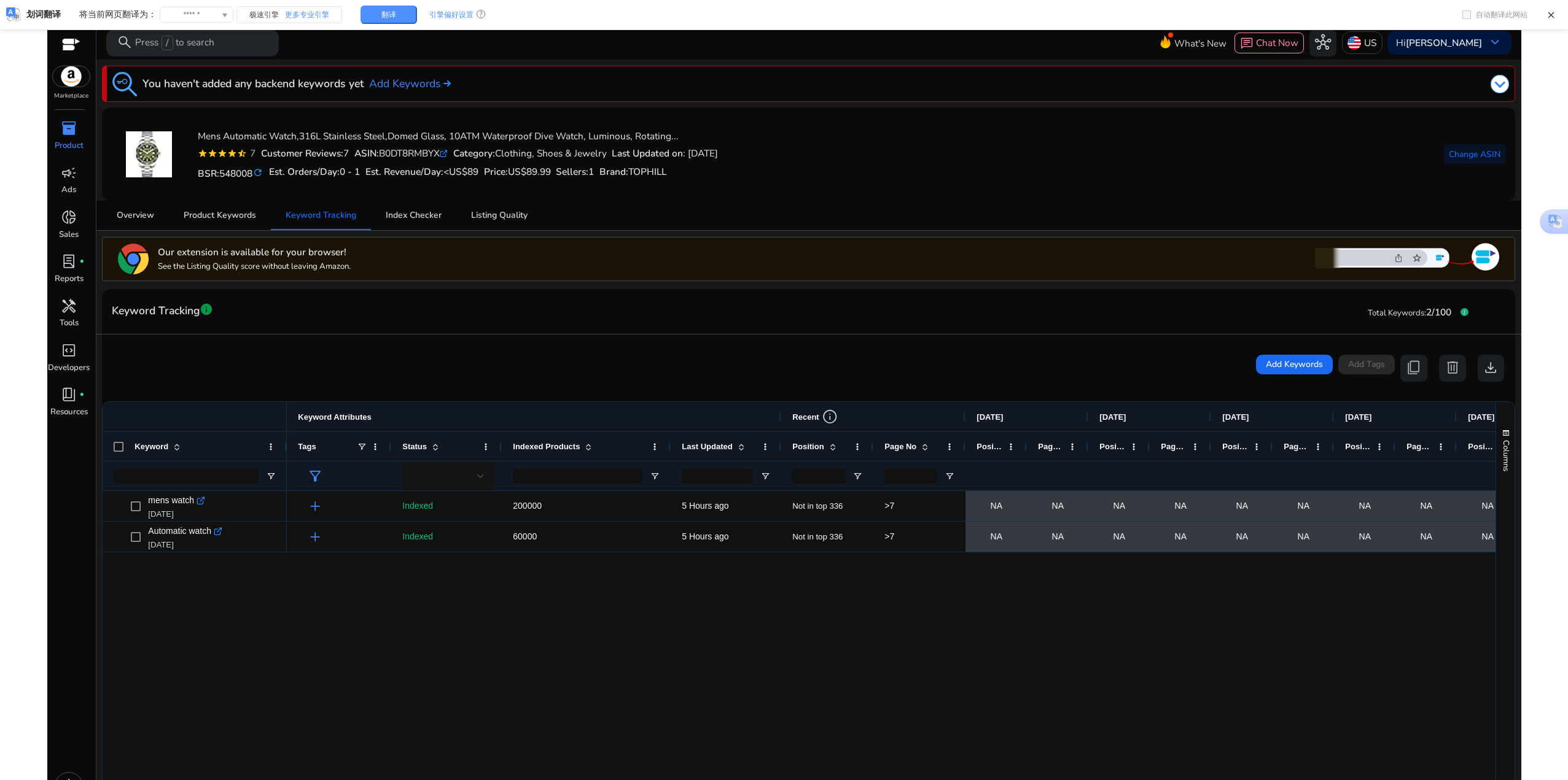
drag, startPoint x: 593, startPoint y: 443, endPoint x: 669, endPoint y: 444, distance: 76.0
click at [669, 444] on div at bounding box center [670, 446] width 5 height 29
click at [432, 204] on span "Index Checker" at bounding box center [414, 215] width 56 height 29
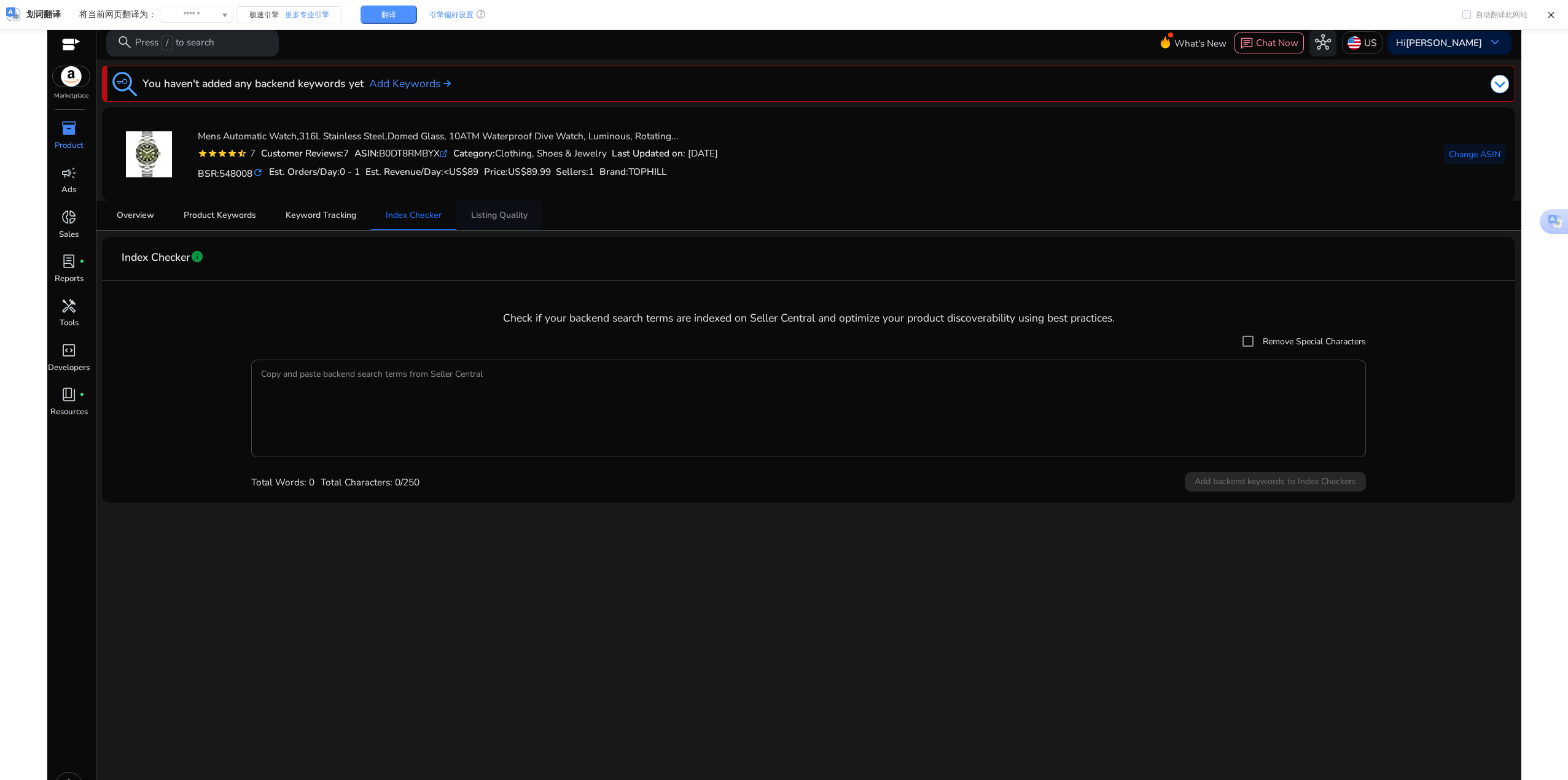
click at [531, 221] on link "Listing Quality" at bounding box center [499, 215] width 86 height 29
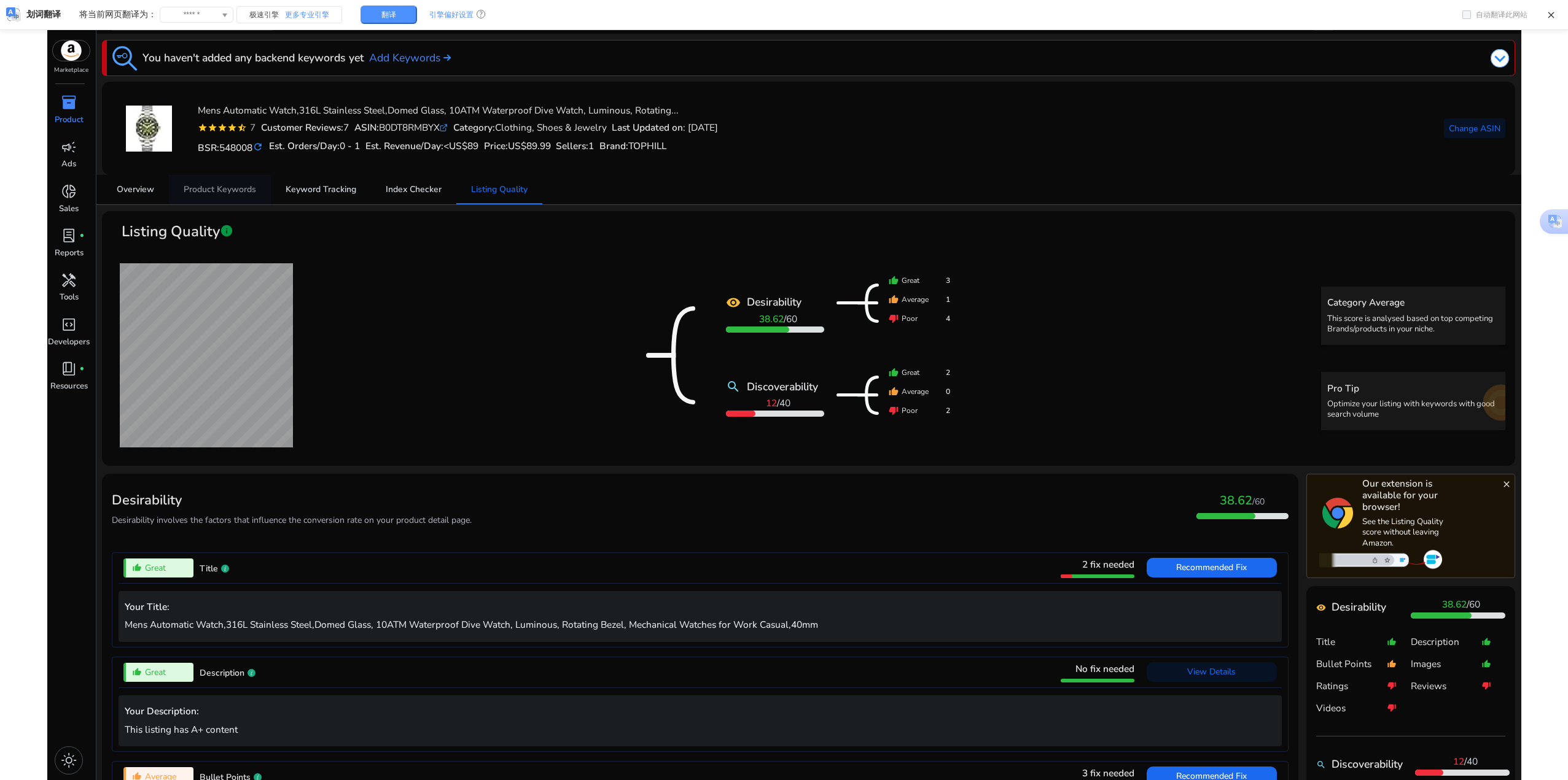
click at [231, 192] on span "Product Keywords" at bounding box center [220, 190] width 72 height 9
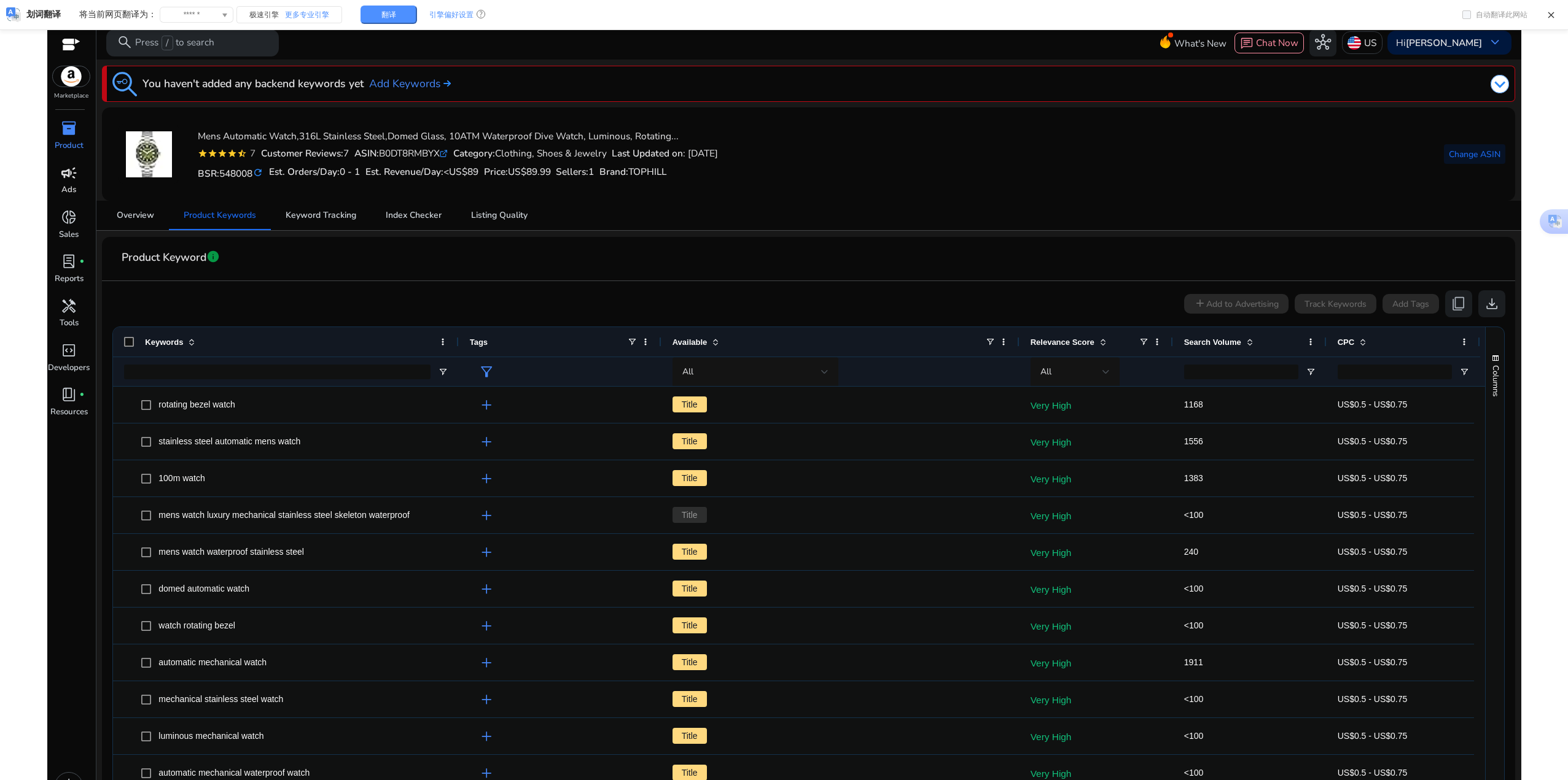
click at [55, 173] on div "campaign" at bounding box center [69, 172] width 38 height 21
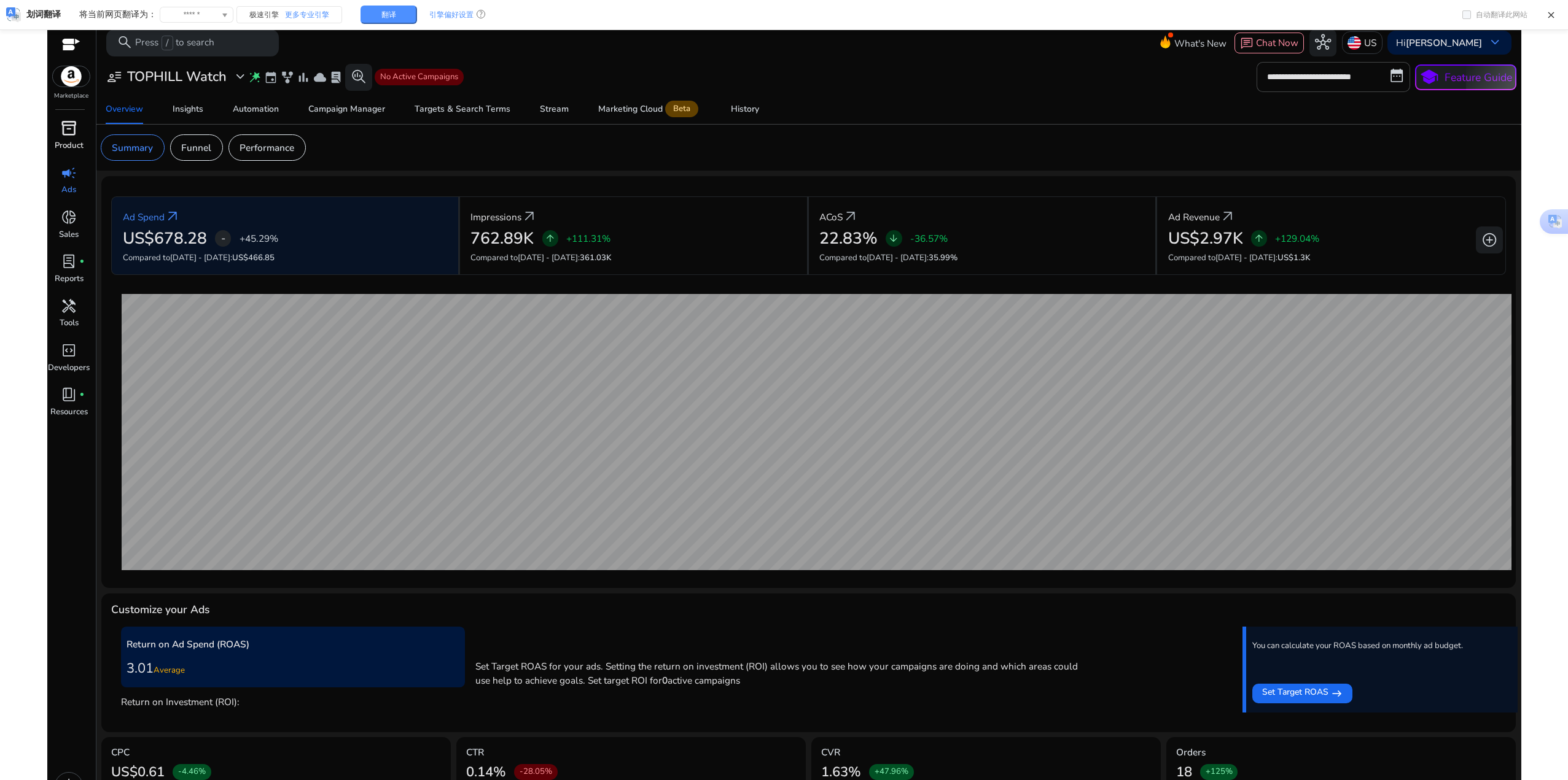
click at [72, 130] on span "inventory_2" at bounding box center [69, 128] width 16 height 16
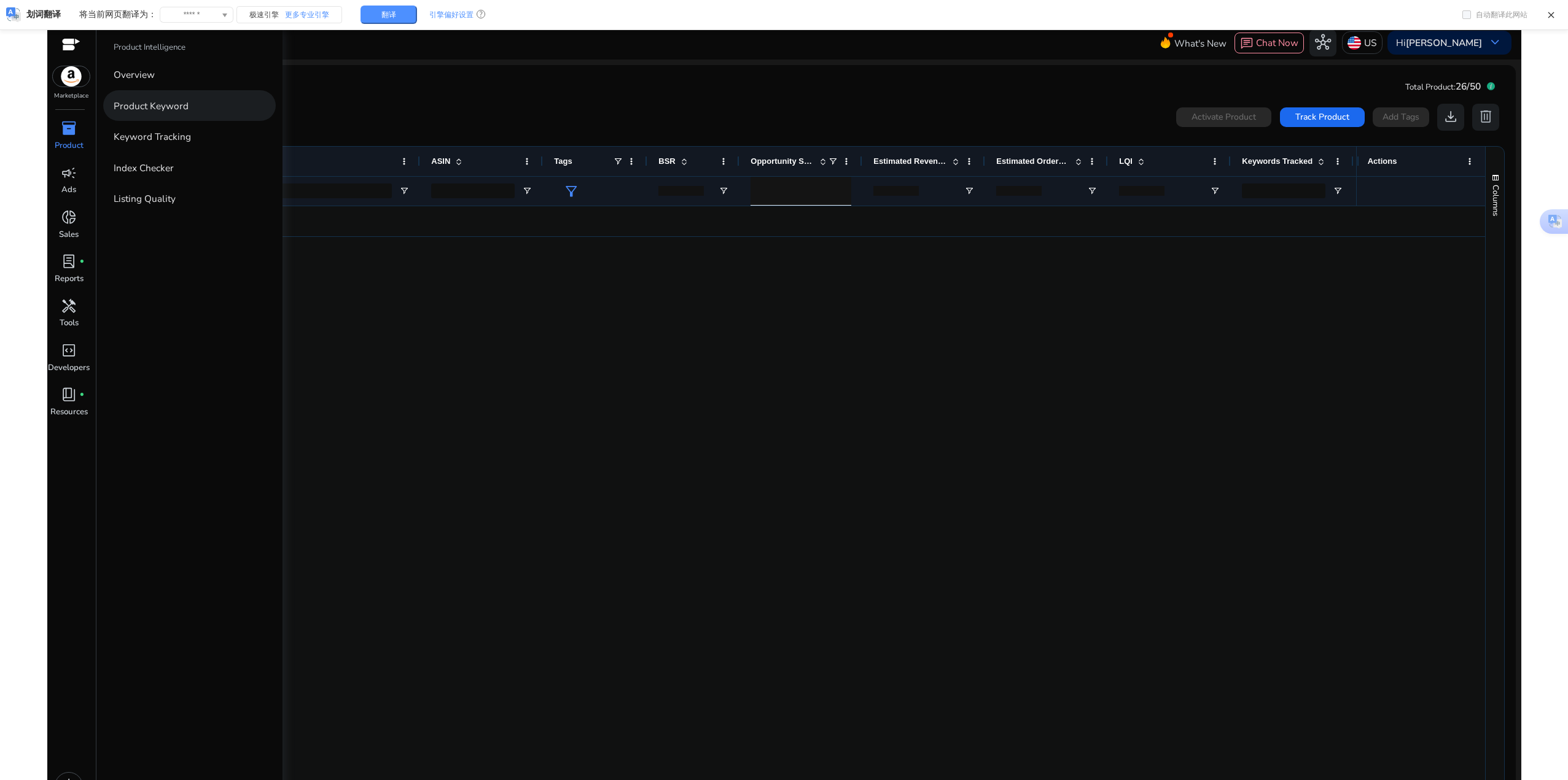
click at [168, 112] on p "Product Keyword" at bounding box center [150, 106] width 75 height 14
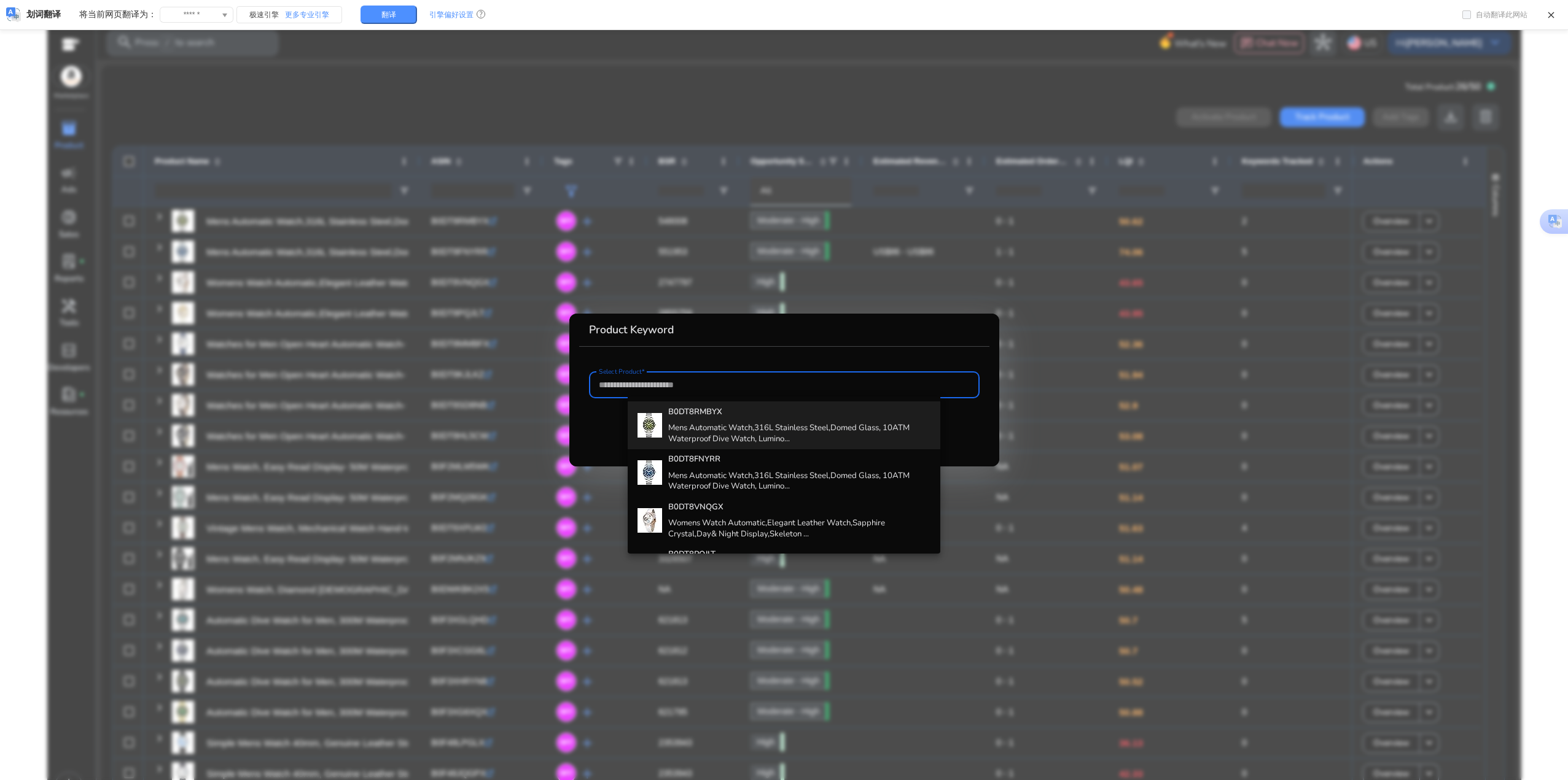
click at [800, 412] on h4 "B0DT8RMBYX" at bounding box center [799, 412] width 262 height 11
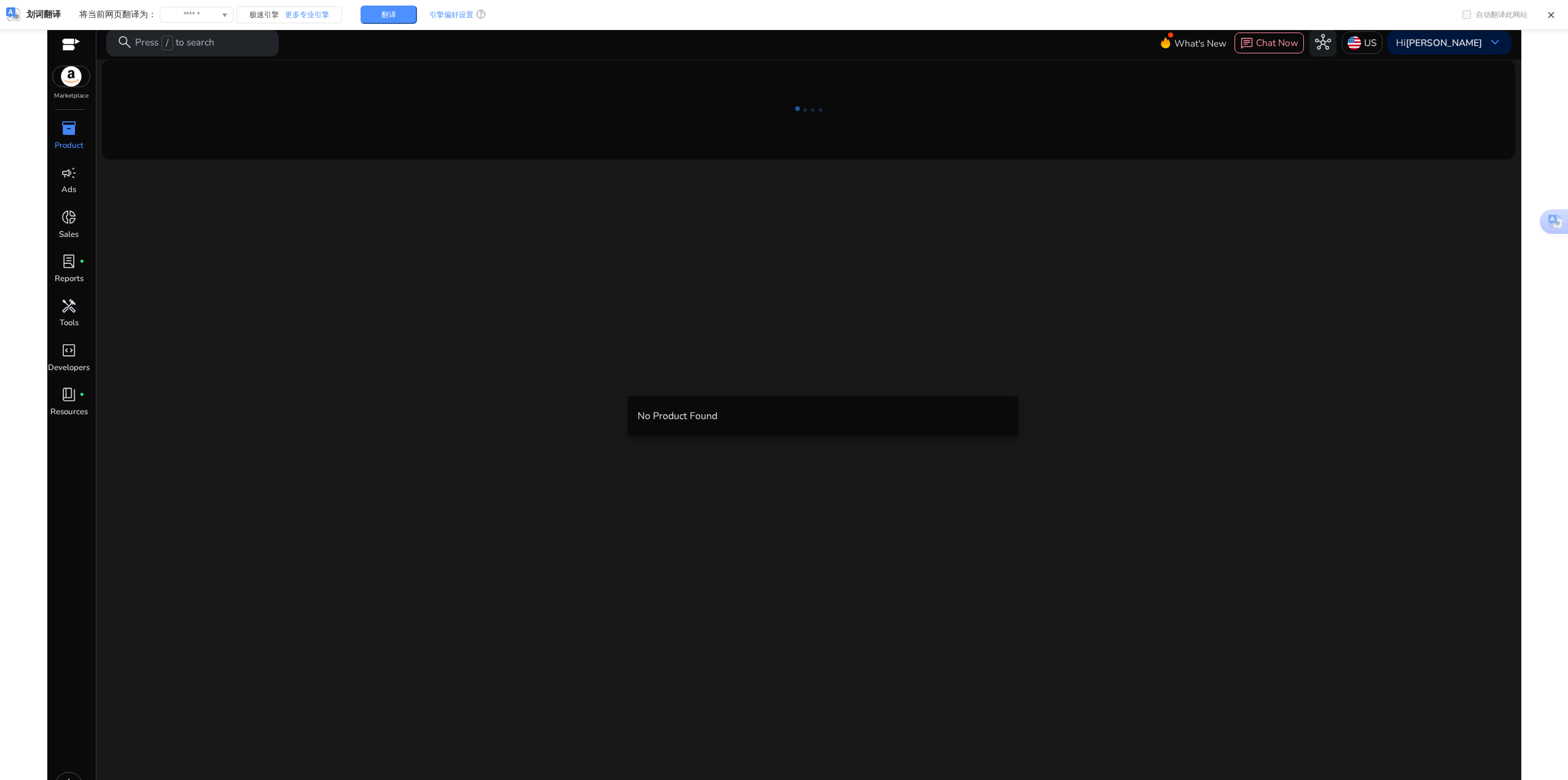
scroll to position [26, 0]
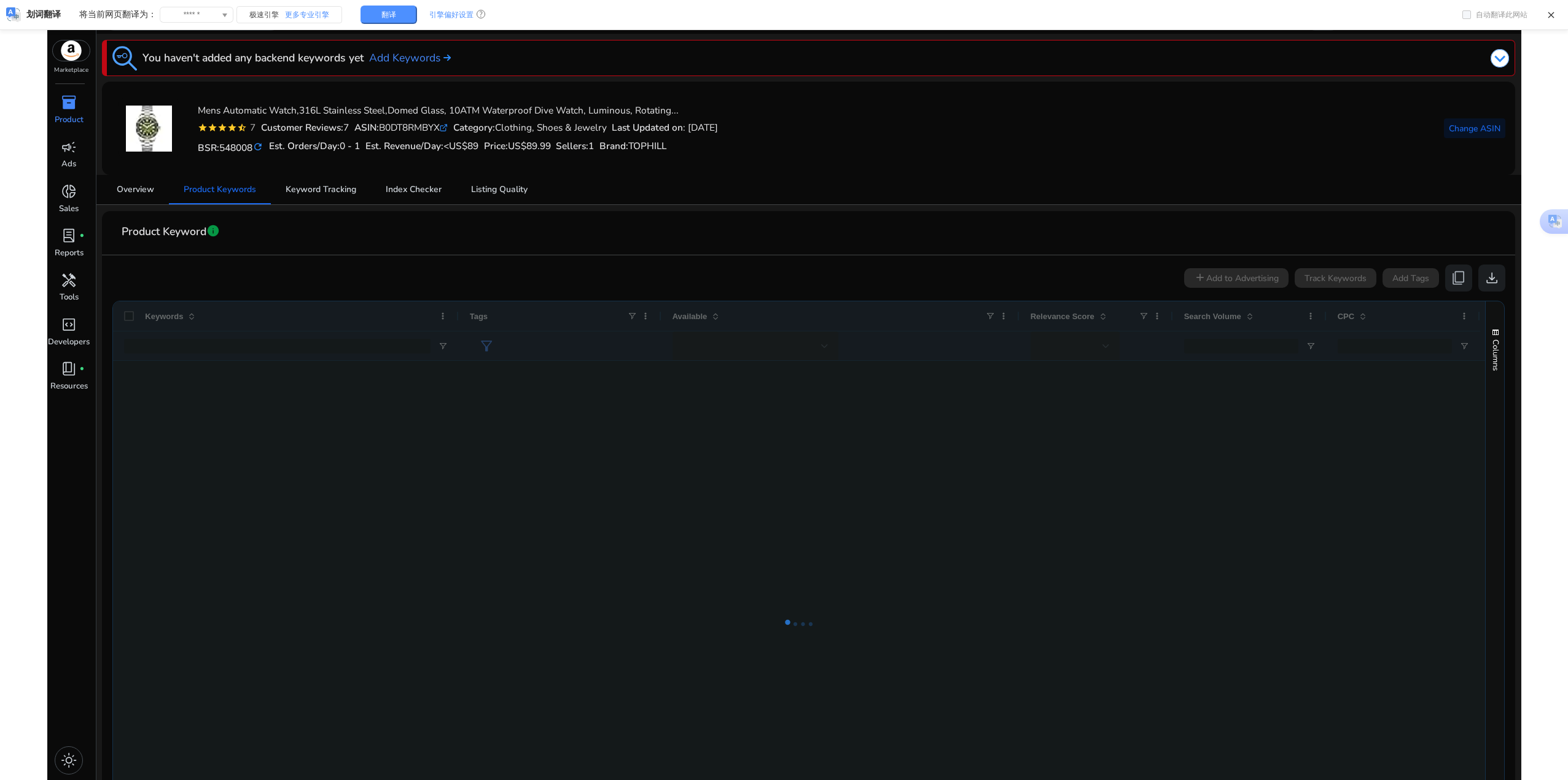
click at [211, 230] on span "info" at bounding box center [212, 230] width 13 height 13
click at [978, 266] on div "add Add to Advertising Track Keywords Add Tags content_copy download" at bounding box center [808, 278] width 1393 height 27
